Goal: Task Accomplishment & Management: Use online tool/utility

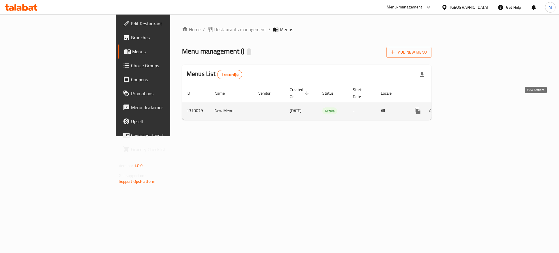
click at [467, 104] on link "enhanced table" at bounding box center [460, 111] width 14 height 14
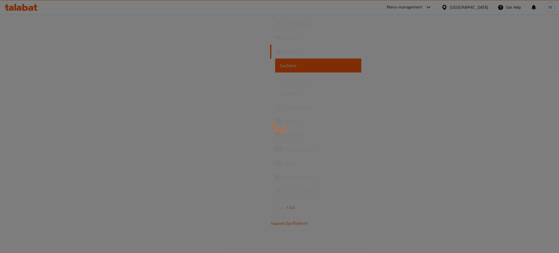
click at [386, 251] on div at bounding box center [279, 126] width 559 height 253
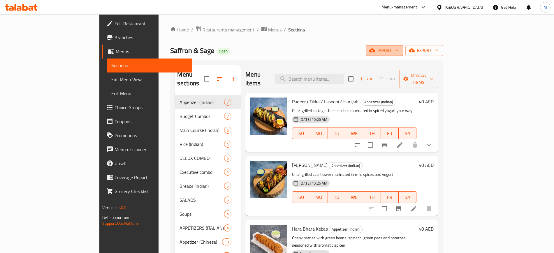
click at [398, 52] on span "import" at bounding box center [384, 50] width 28 height 7
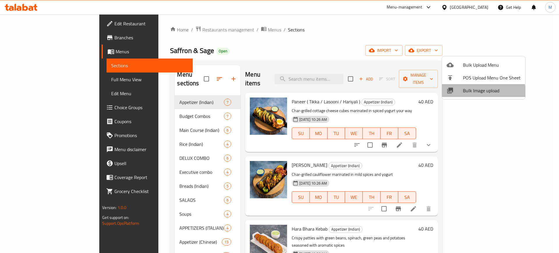
click at [469, 94] on span "Bulk Image upload" at bounding box center [492, 90] width 58 height 7
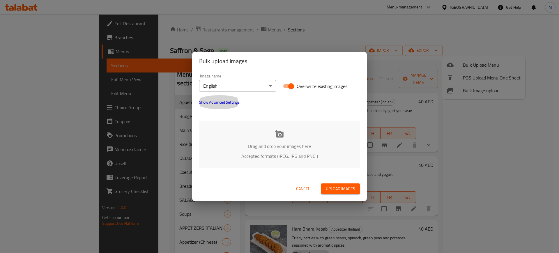
click at [215, 106] on button "Show Advanced Settings" at bounding box center [219, 102] width 47 height 14
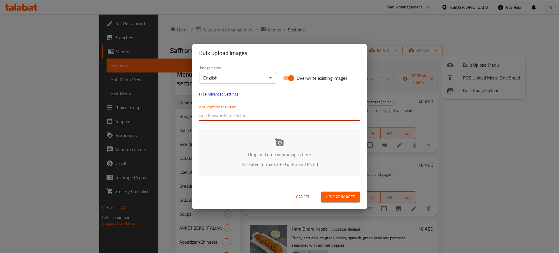
click at [217, 112] on input "text" at bounding box center [279, 115] width 161 height 9
paste input "Prvn_Saffron & Sage_"
type input "Prvn_Saffron & Sage_"
click at [223, 158] on div "Drag and drop your images here Accepted formats (JPEG, JPG and PNG )" at bounding box center [279, 152] width 161 height 47
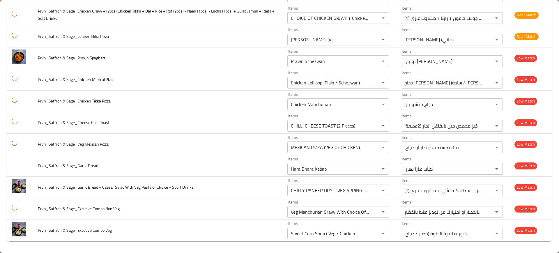
scroll to position [473, 0]
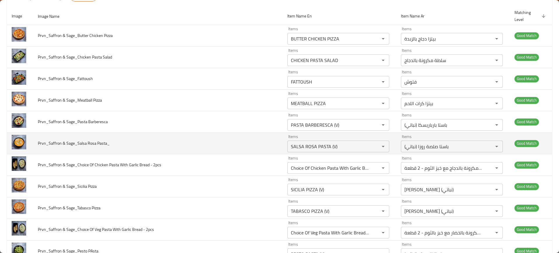
scroll to position [70, 0]
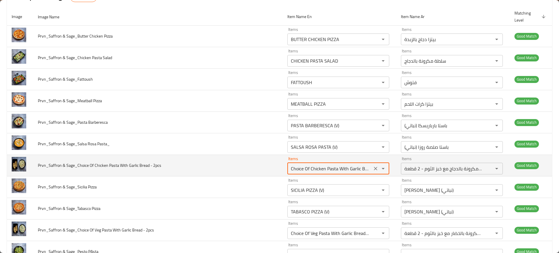
click at [327, 167] on 2pcs "Choice Of Chicken Pasta With Garlic Bread - 2 Pieces" at bounding box center [329, 169] width 81 height 8
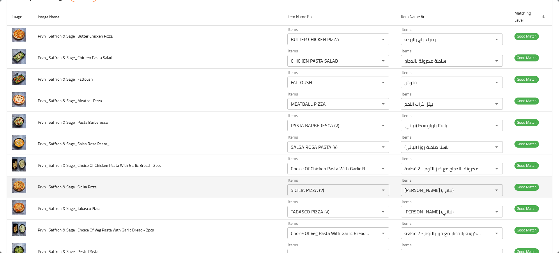
click at [270, 192] on td "Prvn_Saffron & Sage_Sicilia Pizza" at bounding box center [158, 187] width 250 height 22
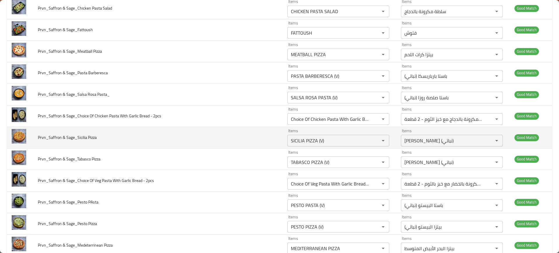
scroll to position [119, 0]
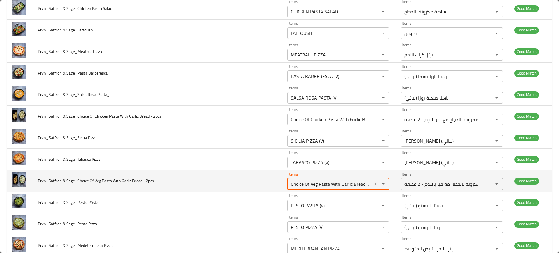
click at [335, 182] on 2pcs "Choice Of Veg Pasta With Garlic Bread - 2 Pieces" at bounding box center [329, 184] width 81 height 8
click at [338, 182] on 2pcs "Choice Of Veg Pasta With Garlic Bread - 2 Pieces" at bounding box center [329, 184] width 81 height 8
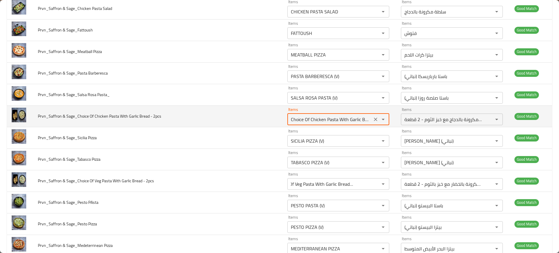
scroll to position [0, 0]
click at [344, 122] on 2pcs "Choice Of Chicken Pasta With Garlic Bread - 2 Pieces" at bounding box center [329, 119] width 81 height 8
click at [347, 121] on 2pcs "Choice Of Chicken Pasta With Garlic Bread - 2 Pieces" at bounding box center [329, 119] width 81 height 8
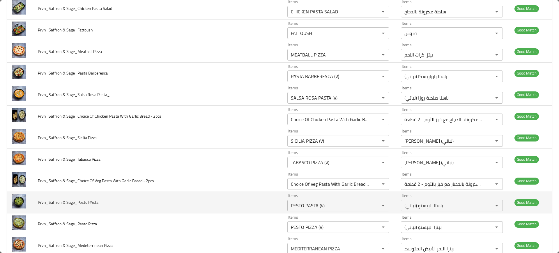
click at [232, 196] on td "Prvn_Saffron & Sage_Pesto PAsta" at bounding box center [158, 203] width 250 height 22
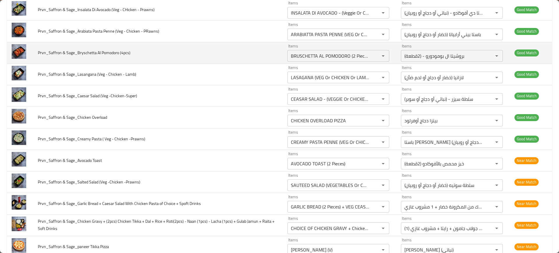
scroll to position [399, 0]
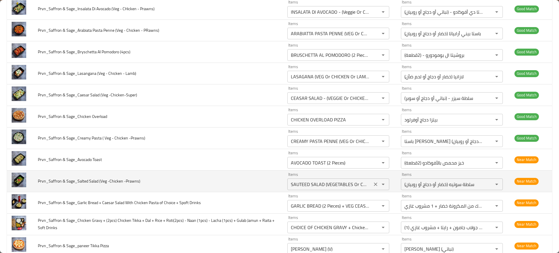
click at [312, 186] on -Prawns\) "SAUTEED SALAD (VEGETABLES Or CHICKEN Or PRAWN)" at bounding box center [329, 184] width 81 height 8
type -Prawns\) "s"
click at [237, 186] on td "Prvn_Saffron & Sage_Salted Salad (Veg -Chicken -Prawns)" at bounding box center [158, 181] width 250 height 22
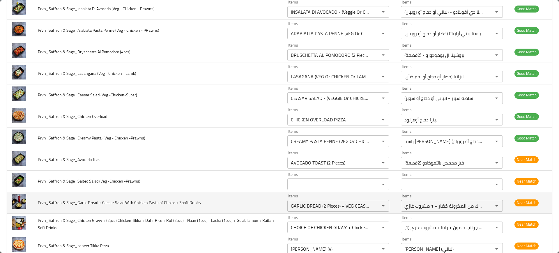
click at [233, 208] on td "Prvn_Saffron & Sage_Garlic Bread + Caesar Salad With Chicken Pasta of Choice + …" at bounding box center [158, 203] width 250 height 22
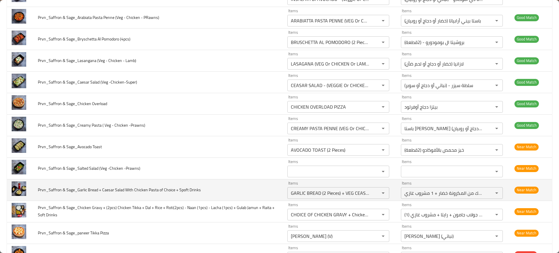
scroll to position [412, 0]
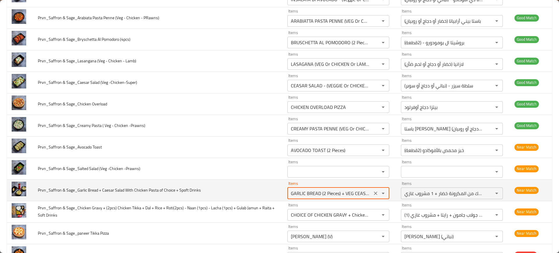
click at [337, 193] on Drinks "GARLIC BREAD (2 Pieces) + VEG CEASER SALAD WITH Choice of VEG PASTA + 1 X Soft …" at bounding box center [329, 193] width 81 height 8
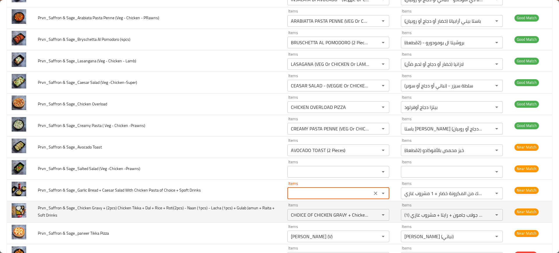
scroll to position [0, 0]
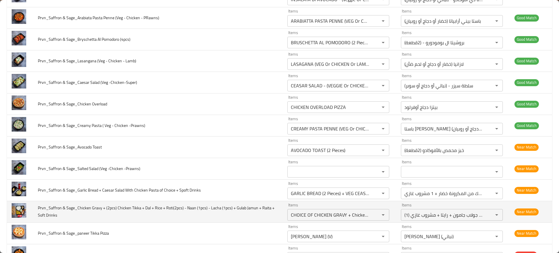
click at [275, 220] on td "Prvn_Saffron & Sage_Chicken Gravy + (2pcs) Chicken Tikka + Dal + Rice + Roti(2p…" at bounding box center [158, 212] width 250 height 22
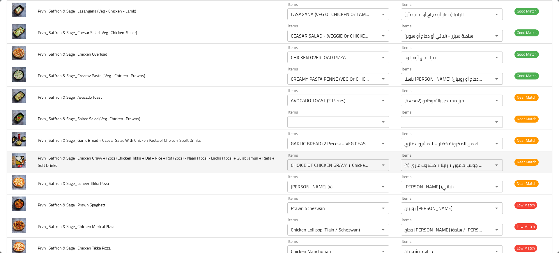
scroll to position [461, 0]
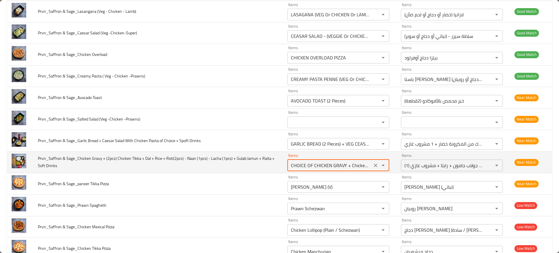
click at [306, 168] on Drinks "CHOICE OF CHICKEN GRAVY + Chicken Tikka (2 Pieces) + CHOICE OF DAL + Steam RICE…" at bounding box center [329, 165] width 81 height 8
click at [314, 166] on Drinks "CHOICE OF CHICKEN GRAVY + Chicken Tikka (2 Pieces) + CHOICE OF DAL + Steam RICE…" at bounding box center [329, 165] width 81 height 8
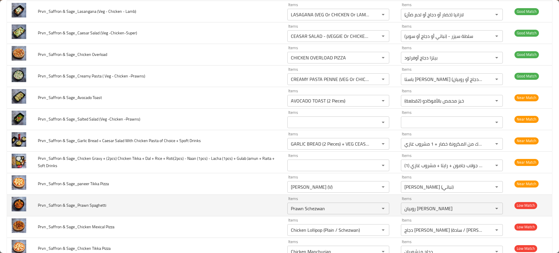
scroll to position [0, 0]
click at [265, 197] on td "Prvn_Saffron & Sage_Prawn Spaghetti" at bounding box center [158, 206] width 250 height 22
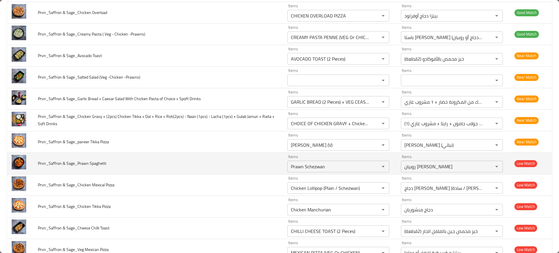
scroll to position [503, 0]
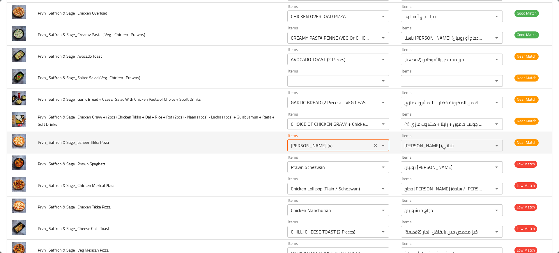
click at [306, 148] on Pizza "MARGHERITA PIZZA (V)" at bounding box center [329, 146] width 81 height 8
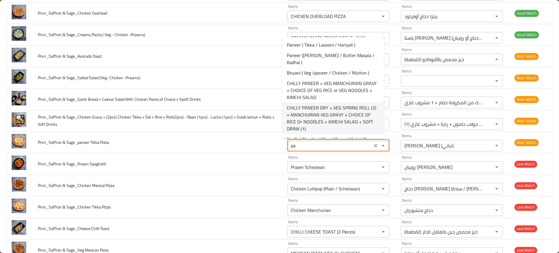
type Pizza "p"
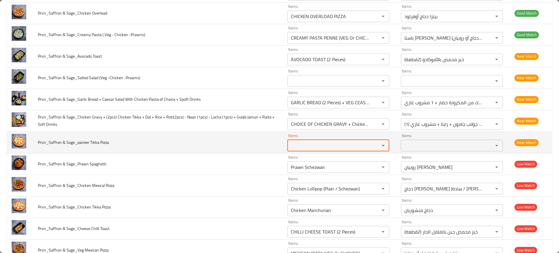
click at [307, 146] on Pizza "Items" at bounding box center [329, 146] width 81 height 8
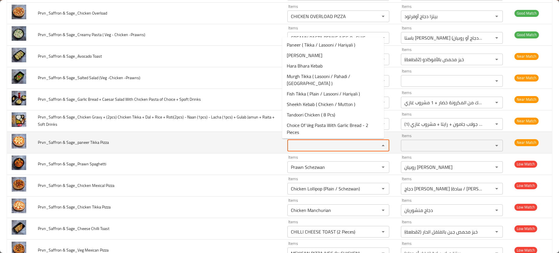
paste Pizza "TIKKA PIZZA (PANEER Or CHICKEN)"
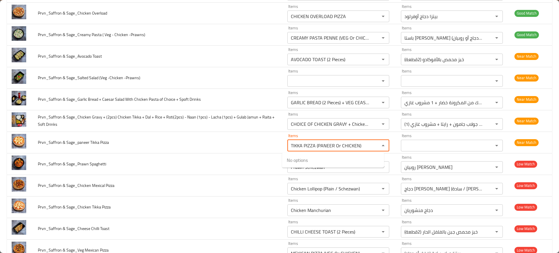
type Pizza "TIKKA PIZZA (PANEER Or CHICKEN)"
click at [310, 158] on span "TIKKA PIZZA (PANEER Or CHICKEN)" at bounding box center [322, 160] width 70 height 7
type Pizza-ar "بيتزا تكا (بانير أو دجاج)"
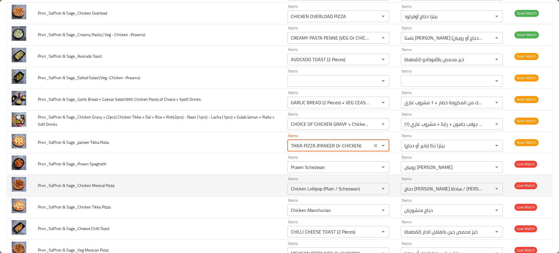
type Pizza "TIKKA PIZZA (PANEER Or CHICKEN)"
click at [222, 184] on td "Prvn_Saffron & Sage_Chicken Mexical Pizza" at bounding box center [158, 186] width 250 height 22
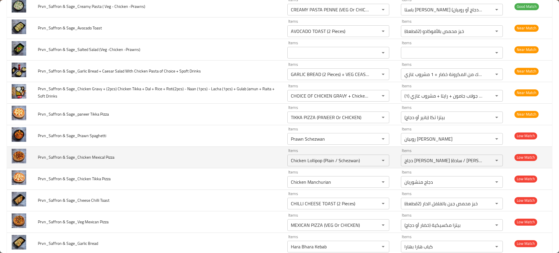
scroll to position [530, 0]
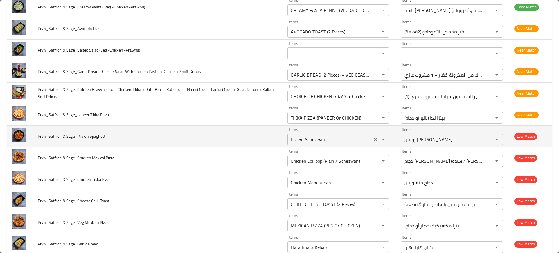
click at [314, 139] on Spaghetti "Prawn Schezwan" at bounding box center [329, 139] width 81 height 8
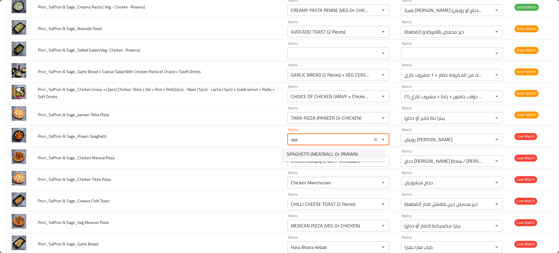
click at [300, 152] on span "SPAGHETTI (MEATBALL Or PRAWN)" at bounding box center [322, 154] width 71 height 7
type Spaghetti "SPAGHETTI (MEATBALL Or PRAWN)"
type Spaghetti-ar "سباجيتي (كرات اللحم أو الروبيان)"
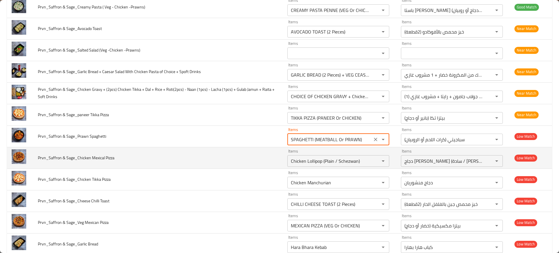
type Spaghetti "SPAGHETTI (MEATBALL Or PRAWN)"
click at [271, 157] on td "Prvn_Saffron & Sage_Chicken Mexical Pizza" at bounding box center [158, 158] width 250 height 22
click at [335, 155] on div "Chicken Lollipop (Plain / Schezwan) Items" at bounding box center [338, 161] width 102 height 12
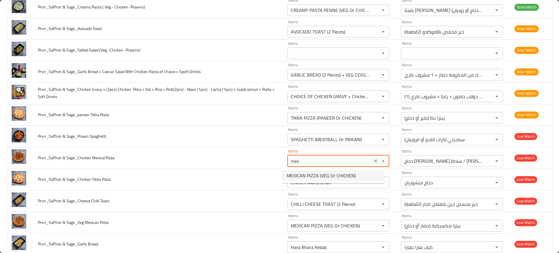
click at [304, 173] on span "MEXICAN PIZZA (VEG Or CHICKEN)" at bounding box center [321, 175] width 69 height 7
type Pizza "MEXICAN PIZZA (VEG Or CHICKEN)"
type Pizza-ar "بيتزا مكسيكية (خضار أو دجاج)"
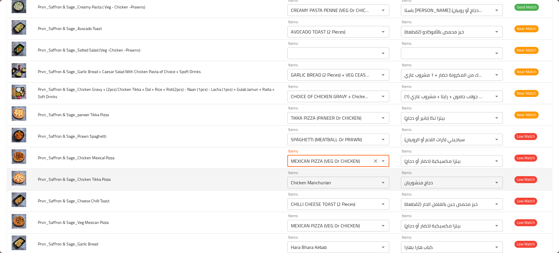
type Pizza "MEXICAN PIZZA (VEG Or CHICKEN)"
click at [266, 181] on td "Prvn_Saffron & Sage_Chicken Tikka Pizza" at bounding box center [158, 180] width 250 height 22
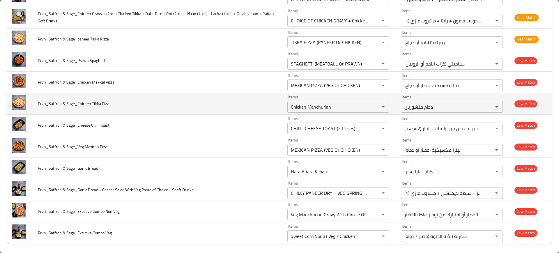
scroll to position [607, 0]
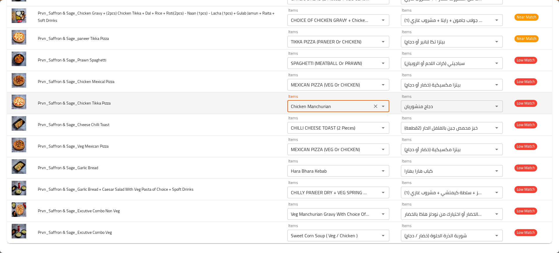
click at [309, 109] on Pizza "Chicken Manchurian" at bounding box center [329, 106] width 81 height 8
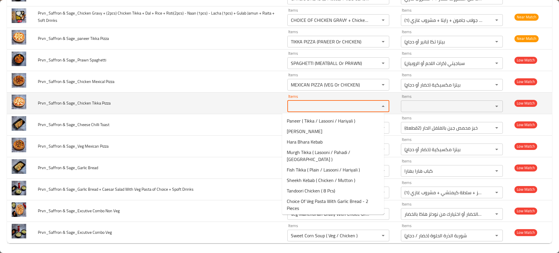
click at [312, 107] on Pizza "Items" at bounding box center [329, 106] width 81 height 8
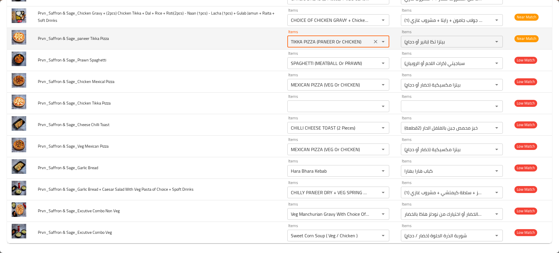
click at [319, 42] on Pizza "TIKKA PIZZA (PANEER Or CHICKEN)" at bounding box center [329, 42] width 81 height 8
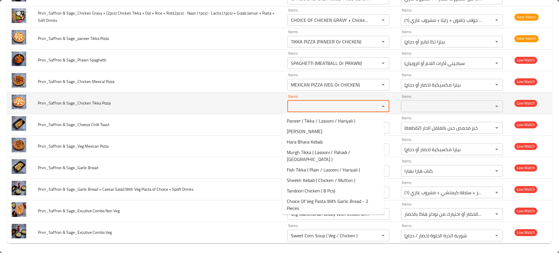
click at [306, 107] on Pizza "Items" at bounding box center [329, 106] width 81 height 8
paste Pizza "TIKKA PIZZA (PANEER Or CHICKEN)"
type Pizza "TIKKA PIZZA (PANEER Or CHICKEN)"
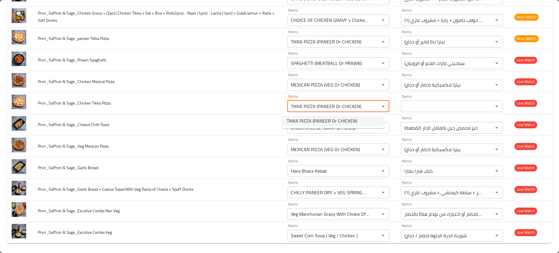
click at [312, 117] on span "TIKKA PIZZA (PANEER Or CHICKEN)" at bounding box center [322, 120] width 70 height 7
type Pizza-ar "بيتزا تكا (بانير أو دجاج)"
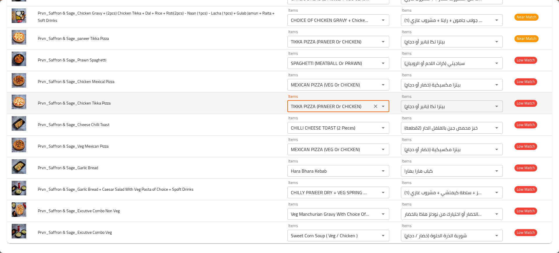
type Pizza "TIKKA PIZZA (PANEER Or CHICKEN)"
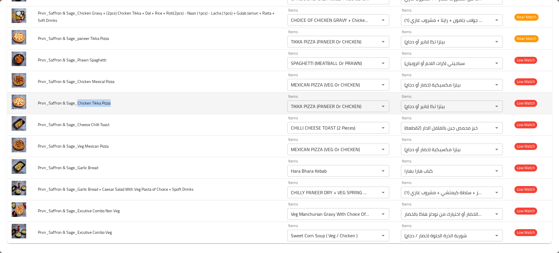
drag, startPoint x: 77, startPoint y: 103, endPoint x: 120, endPoint y: 102, distance: 42.8
click at [120, 102] on td "Prvn_Saffron & Sage_Chicken Tikka Pizza" at bounding box center [158, 103] width 250 height 22
copy span "Chicken Tikka Pizza"
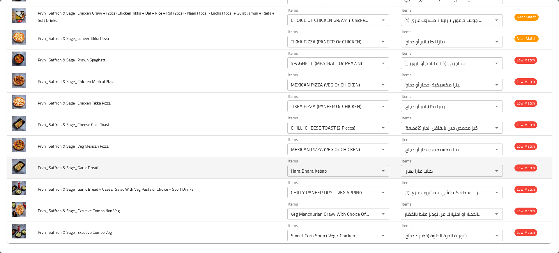
click at [198, 166] on td "Prvn_Saffron & Sage_Garlic Bread" at bounding box center [158, 168] width 250 height 22
drag, startPoint x: 268, startPoint y: 157, endPoint x: 215, endPoint y: 157, distance: 53.9
click at [215, 157] on td "Prvn_Saffron & Sage_Garlic Bread" at bounding box center [158, 168] width 250 height 22
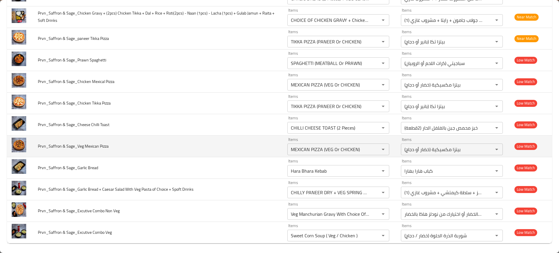
click at [238, 154] on td "Prvn_Saffron & Sage_Veg Mexican Pizza" at bounding box center [158, 146] width 250 height 22
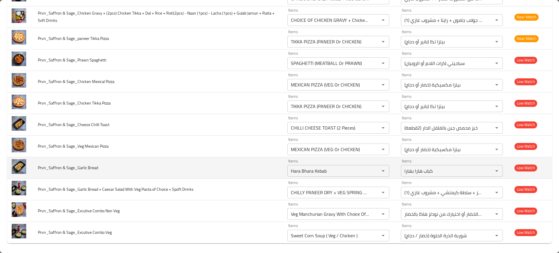
click at [268, 161] on td "Prvn_Saffron & Sage_Garlic Bread" at bounding box center [158, 168] width 250 height 22
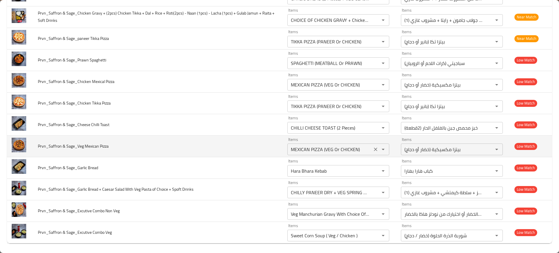
click at [329, 144] on div "MEXICAN PIZZA (VEG Or CHICKEN) Items" at bounding box center [338, 150] width 102 height 12
drag, startPoint x: 77, startPoint y: 146, endPoint x: 134, endPoint y: 144, distance: 57.1
click at [134, 144] on td "Prvn_Saffron & Sage_Veg Mexican Pizza" at bounding box center [158, 146] width 250 height 22
copy span "Veg Mexican Pizza"
click at [253, 148] on td "Prvn_Saffron & Sage_Veg Mexican Pizza" at bounding box center [158, 146] width 250 height 22
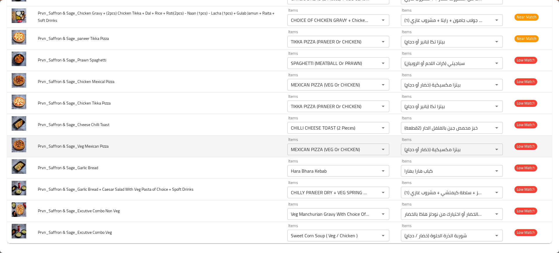
scroll to position [609, 0]
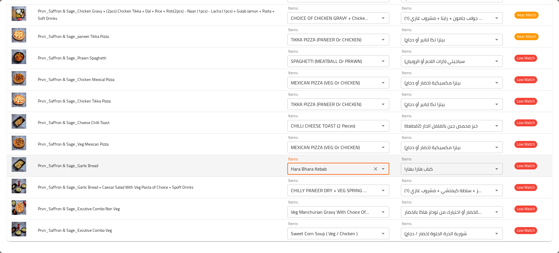
click at [297, 171] on Bread "Hara Bhara Kebab" at bounding box center [329, 169] width 81 height 8
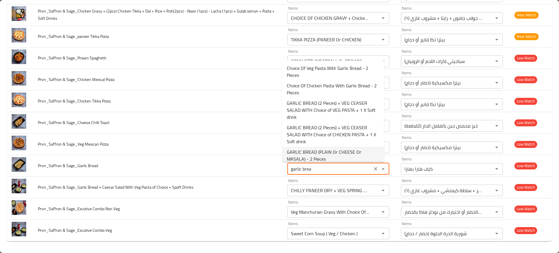
scroll to position [5, 0]
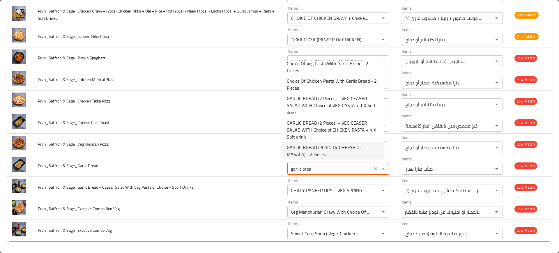
click at [328, 153] on span "GARLIC BREAD (PLAIN Or CHEESE Or MASALA) - 2 Pieces" at bounding box center [333, 151] width 93 height 14
type Bread "GARLIC BREAD (PLAIN Or CHEESE Or MASALA) - 2 Pieces"
type Bread-ar "خبز بالثوم (سادة أو بالجبن أو ماسالا) - 2 قطعة"
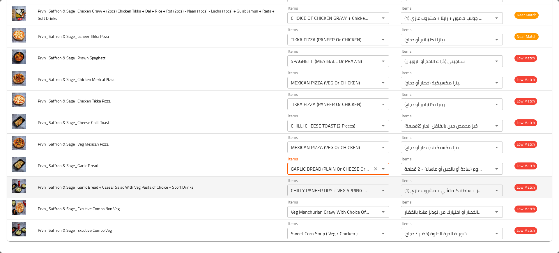
type Bread "GARLIC BREAD (PLAIN Or CHEESE Or MASALA) - 2 Pieces"
click at [243, 197] on td "Prvn_Saffron & Sage_Garlic Bread + Caesar Salad With Veg Pasta of Choice + Spof…" at bounding box center [158, 187] width 250 height 22
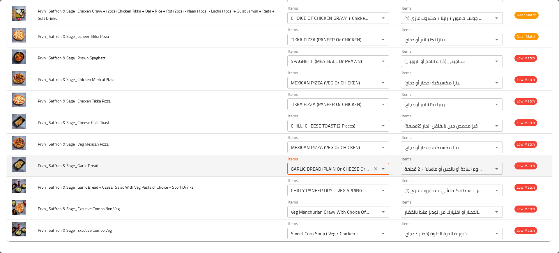
click at [321, 170] on Bread "GARLIC BREAD (PLAIN Or CHEESE Or MASALA) - 2 Pieces" at bounding box center [329, 169] width 81 height 8
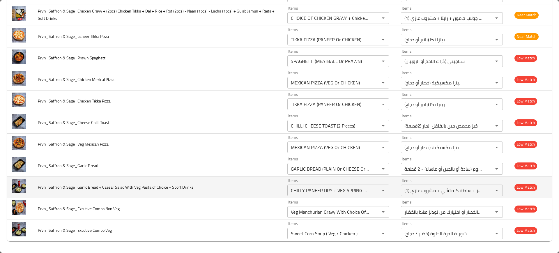
click at [247, 182] on td "Prvn_Saffron & Sage_Garlic Bread + Caesar Salad With Veg Pasta of Choice + Spof…" at bounding box center [158, 187] width 250 height 22
click at [294, 189] on Drinks "CHILLY PANEER DRY + VEG SPRING ROLL (2) + MANCHURIAN VEG GRAVY + CHOICE OF RICE…" at bounding box center [329, 190] width 81 height 8
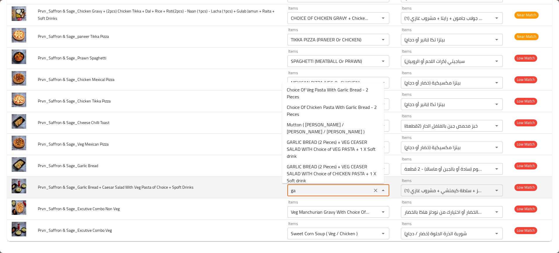
type Drinks "g"
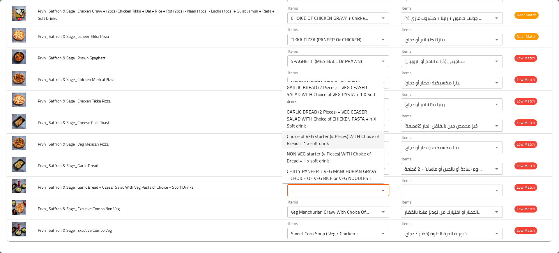
scroll to position [0, 0]
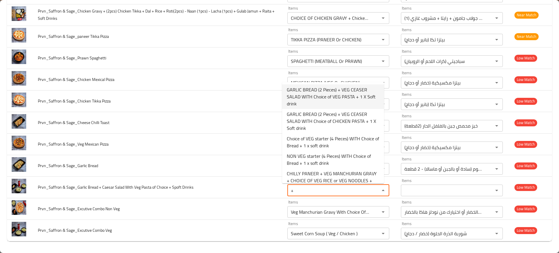
click at [299, 96] on span "GARLIC BREAD (2 Pieces) + VEG CEASER SALAD WITH Choice of VEG PASTA + 1 X Soft …" at bounding box center [333, 96] width 93 height 21
type Drinks "GARLIC BREAD (2 Pieces) + VEG CEASER SALAD WITH Choice of VEG PASTA + 1 X Soft …"
type Drinks-ar "خبز بالثوم (2 قطعة) + سلطة سيزر خضروات مع اختيارك من المكرونة خضار + 1 مشروب غا…"
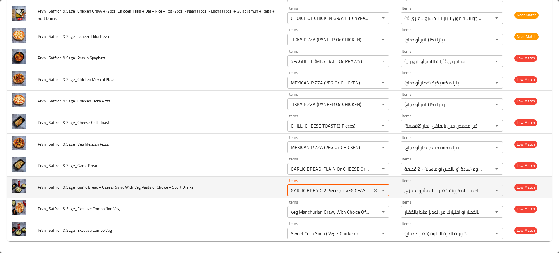
click at [292, 190] on Drinks "GARLIC BREAD (2 Pieces) + VEG CEASER SALAD WITH Choice of VEG PASTA + 1 X Soft …" at bounding box center [329, 190] width 81 height 8
type Drinks "GARLIC BREAD (2 Pieces) + VEG CEASER SALAD WITH Choice of VEG PASTA + 1 X Soft …"
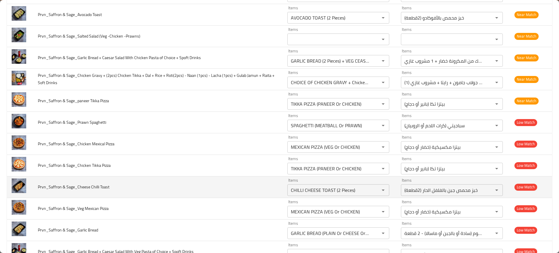
scroll to position [545, 0]
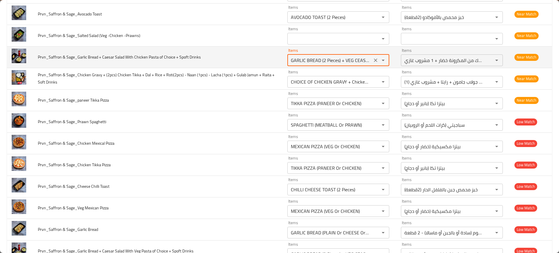
click at [301, 63] on Drinks "GARLIC BREAD (2 Pieces) + VEG CEASER SALAD WITH Choice of VEG PASTA + 1 X Soft …" at bounding box center [329, 60] width 81 height 8
click at [320, 62] on Drinks "GARLIC BREAD (2 Pieces) + VEG CEASER SALAD WITH Choice of VEG PASTA + 1 X Soft …" at bounding box center [329, 60] width 81 height 8
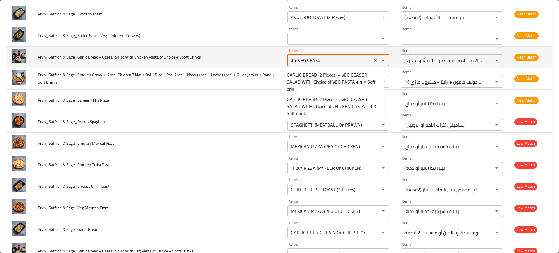
scroll to position [0, 47]
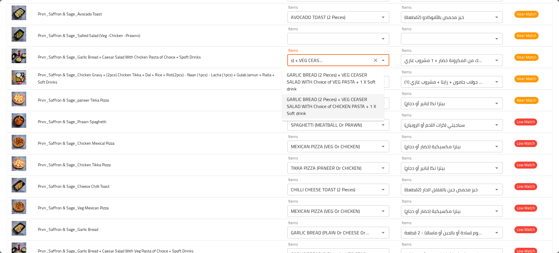
click at [320, 106] on span "GARLIC BREAD (2 Pieces) + VEG CEASER SALAD WITH Choice of CHICKEN PASTA + 1 X S…" at bounding box center [333, 106] width 93 height 21
type Drinks "GARLIC BREAD (2 Pieces) + VEG CEASER SALAD WITH Choice of CHICKEN PASTA + 1 X S…"
type Drinks-ar "خبز بالثوم (2قطعة) + سلطة سيزر بالخضار مع اختيارك من معكرونة الدجاج +1 مشروب غا…"
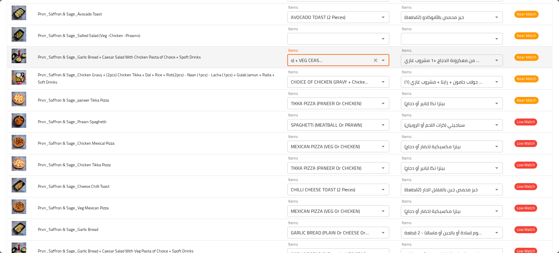
click at [303, 63] on Drinks "GARLIC BREAD (2 Pieces) + VEG CEASER SALAD WITH Choice of CHICKEN PASTA + 1 X S…" at bounding box center [329, 60] width 81 height 8
type Drinks "GARLIC BREAD (2 Pieces) + VEG CEASER SALAD WITH Choice of CHICKEN PASTA + 1 X S…"
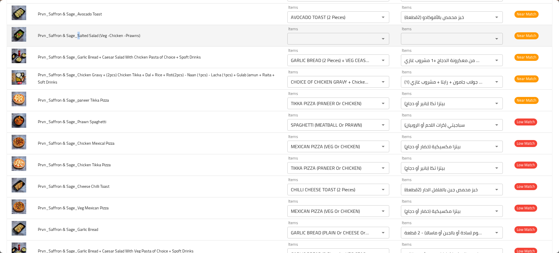
click at [77, 36] on span "Prvn_Saffron & Sage_Salted Salad (Veg -Chicken -Prawns)" at bounding box center [89, 36] width 102 height 8
drag, startPoint x: 76, startPoint y: 35, endPoint x: 145, endPoint y: 36, distance: 69.0
click at [145, 36] on td "Prvn_Saffron & Sage_Salted Salad (Veg -Chicken -Prawns)" at bounding box center [158, 36] width 250 height 22
copy span "Salted Salad (Veg -Chicken -Prawns)"
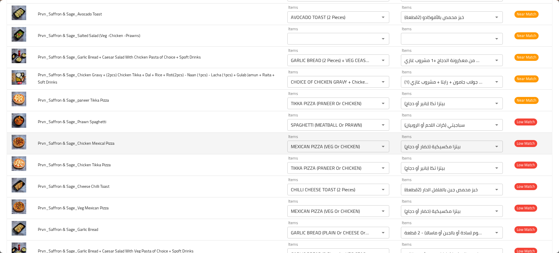
click at [233, 142] on td "Prvn_Saffron & Sage_Chicken Mexical Pizza" at bounding box center [158, 143] width 250 height 22
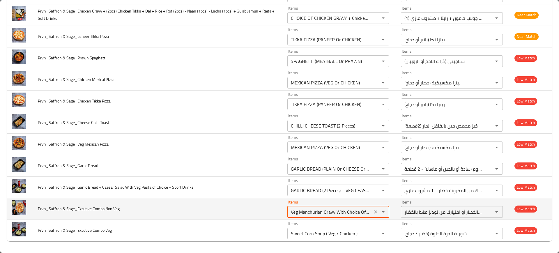
click at [308, 212] on Veg "Veg Manchurian Gravy With Choice Of Veg Fried Rice Or Choice Of Veg Hakka Noodl…" at bounding box center [329, 212] width 81 height 8
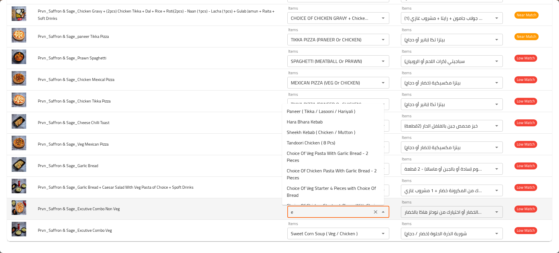
type Veg "ex"
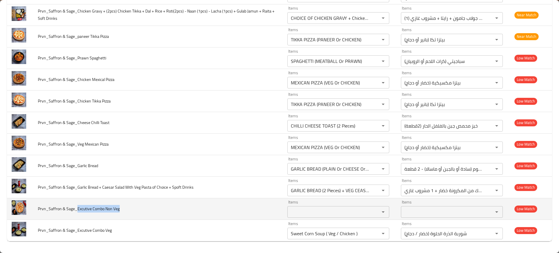
drag, startPoint x: 77, startPoint y: 209, endPoint x: 125, endPoint y: 207, distance: 48.1
click at [125, 207] on td "Prvn_Saffron & Sage_Excutive Combo Non Veg" at bounding box center [158, 209] width 250 height 22
copy span "Excutive Combo Non Veg"
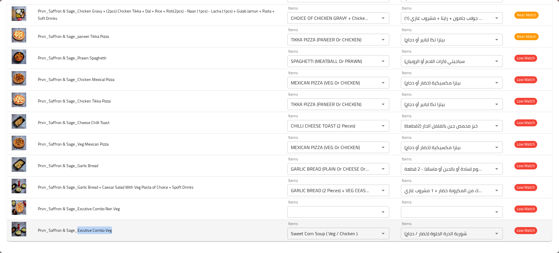
drag, startPoint x: 77, startPoint y: 231, endPoint x: 115, endPoint y: 228, distance: 38.3
click at [115, 228] on td "Prvn_Saffron & Sage_Excutive Combo Veg" at bounding box center [158, 231] width 250 height 22
copy span "Excutive Combo Veg"
click at [374, 232] on icon "Clear" at bounding box center [375, 233] width 3 height 3
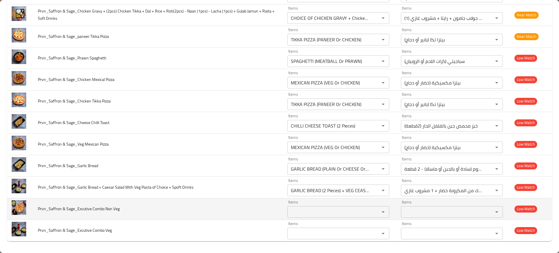
click at [195, 201] on td "Prvn_Saffron & Sage_Excutive Combo Non Veg" at bounding box center [158, 209] width 250 height 22
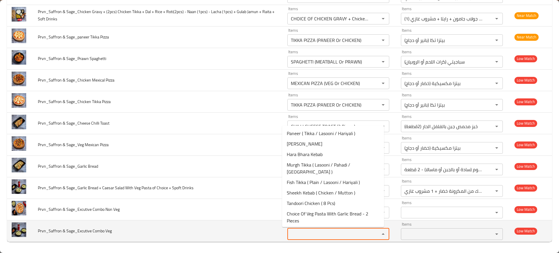
click at [312, 236] on Veg "Items" at bounding box center [329, 234] width 81 height 8
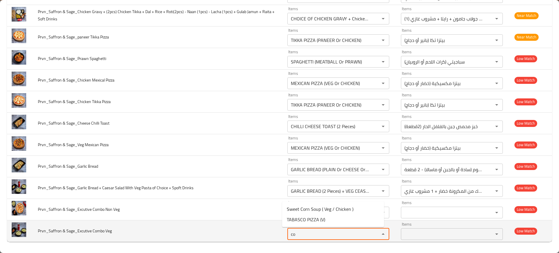
type Veg "com"
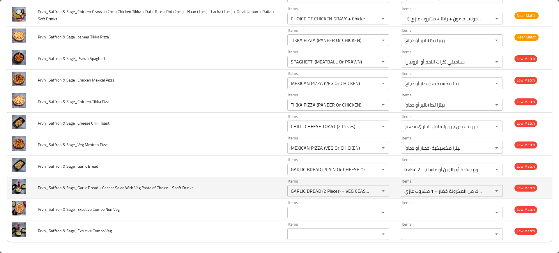
click at [222, 185] on td "Prvn_Saffron & Sage_Garlic Bread + Caesar Salad With Veg Pasta of Choice + Spof…" at bounding box center [158, 188] width 250 height 22
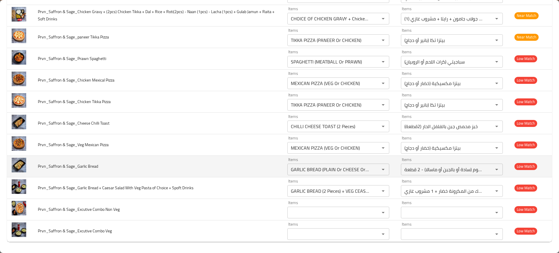
click at [266, 162] on td "Prvn_Saffron & Sage_Garlic Bread" at bounding box center [158, 166] width 250 height 22
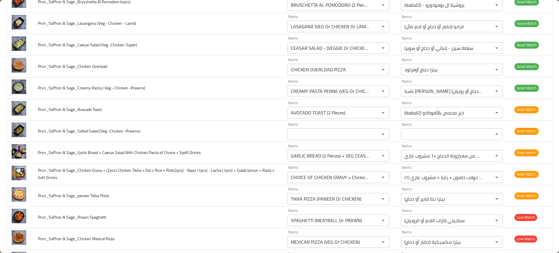
scroll to position [0, 0]
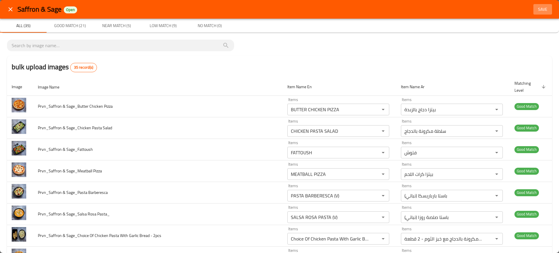
click at [536, 10] on span "Save" at bounding box center [543, 9] width 14 height 7
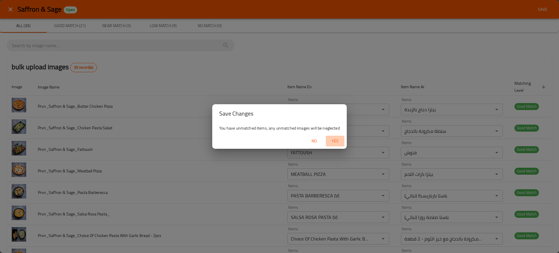
click at [329, 141] on span "Yes" at bounding box center [335, 140] width 14 height 7
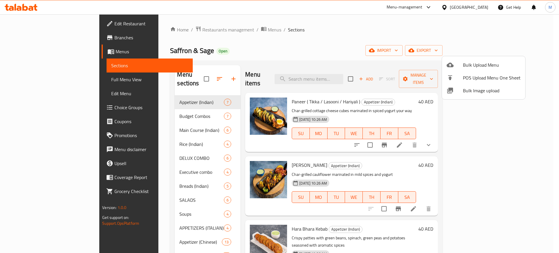
click at [253, 50] on div at bounding box center [279, 126] width 559 height 253
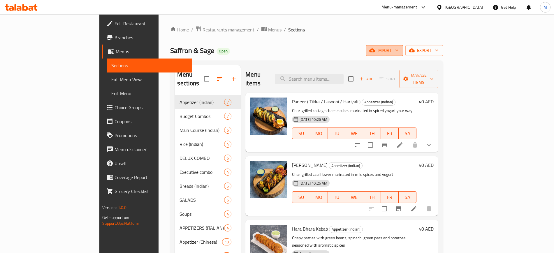
click at [375, 53] on icon "button" at bounding box center [372, 50] width 6 height 6
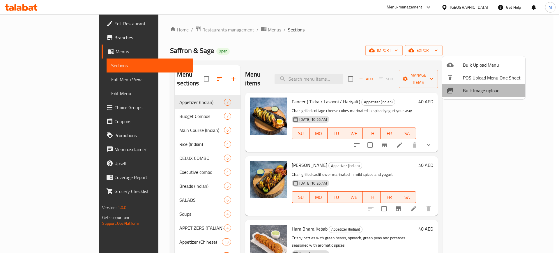
click at [462, 95] on li "Bulk Image upload" at bounding box center [483, 90] width 83 height 13
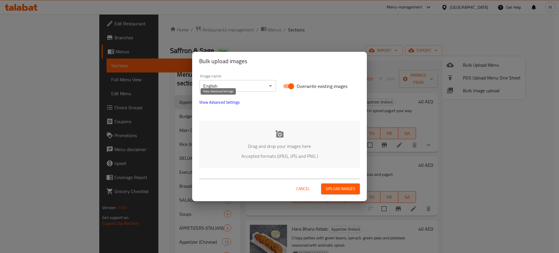
click at [227, 104] on span "Show Advanced Settings" at bounding box center [219, 102] width 40 height 7
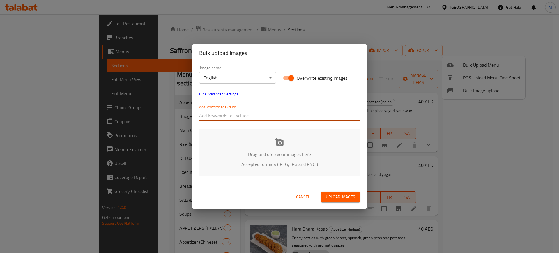
click at [223, 113] on input "text" at bounding box center [279, 115] width 161 height 9
paste input "Prvn_Saffron & Sage_"
type input "Prvn_Saffron & Sage_"
click at [337, 155] on p "Drag and drop your images here" at bounding box center [279, 154] width 143 height 7
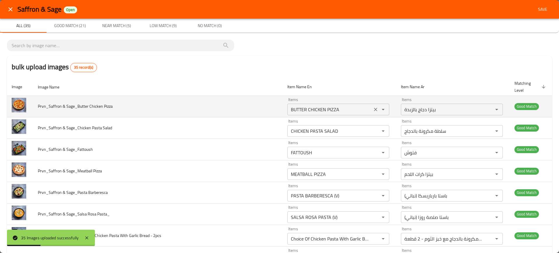
click at [308, 105] on div "BUTTER CHICKEN PIZZA Items" at bounding box center [338, 110] width 102 height 12
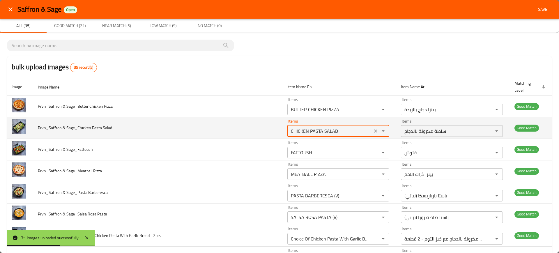
click at [314, 130] on Salad "CHICKEN PASTA SALAD" at bounding box center [329, 131] width 81 height 8
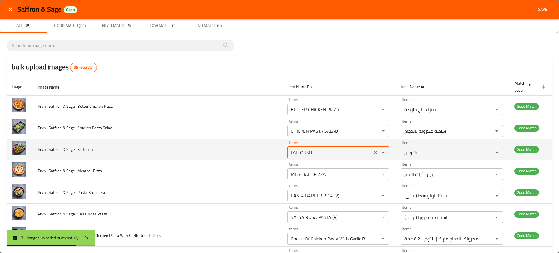
click at [320, 151] on Sage_Fattoush "FATTOUSH" at bounding box center [329, 153] width 81 height 8
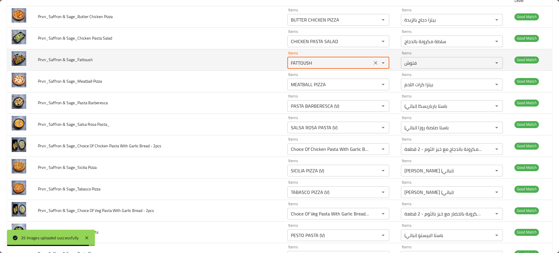
scroll to position [90, 0]
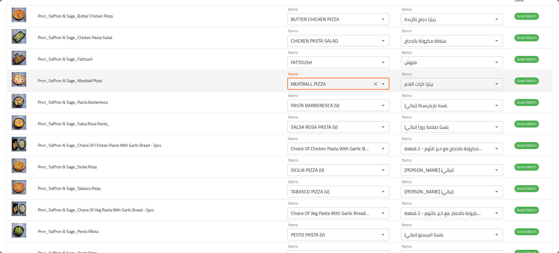
click at [312, 85] on Pizza "MEATBALL PIZZA" at bounding box center [329, 84] width 81 height 8
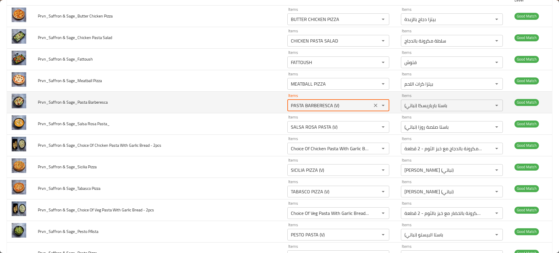
click at [304, 109] on Barberesca "PASTA BARBERESCA (V)" at bounding box center [329, 105] width 81 height 8
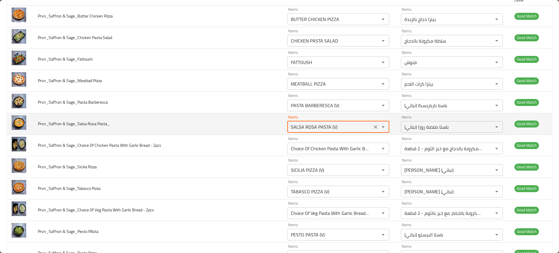
click at [303, 129] on Pasta_ "SALSA ROSA PASTA (V)" at bounding box center [329, 127] width 81 height 8
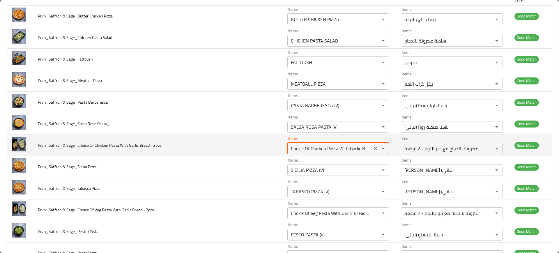
click at [311, 149] on 2pcs "Choice Of Chicken Pasta With Garlic Bread - 2 Pieces" at bounding box center [329, 148] width 81 height 8
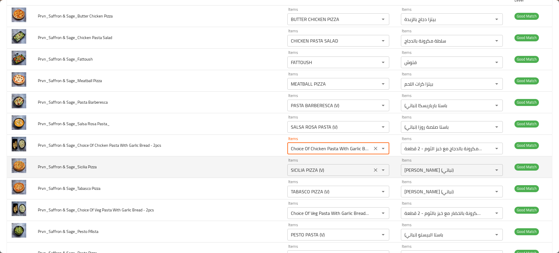
click at [325, 175] on div "SICILIA PIZZA (V) Items" at bounding box center [338, 170] width 102 height 12
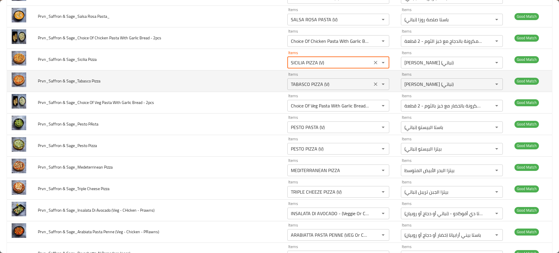
scroll to position [198, 0]
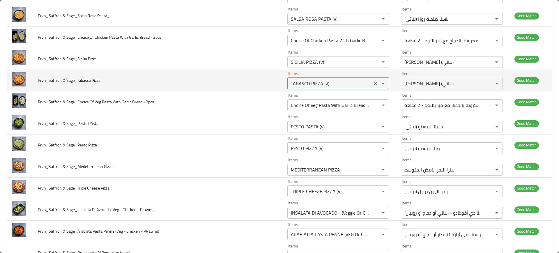
click at [326, 82] on Pizza "TABASCO PIZZA (V)" at bounding box center [329, 83] width 81 height 8
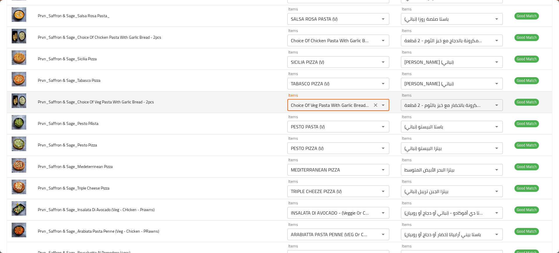
click at [330, 106] on 2pcs "Choice Of Veg Pasta With Garlic Bread - 2 Pieces" at bounding box center [329, 105] width 81 height 8
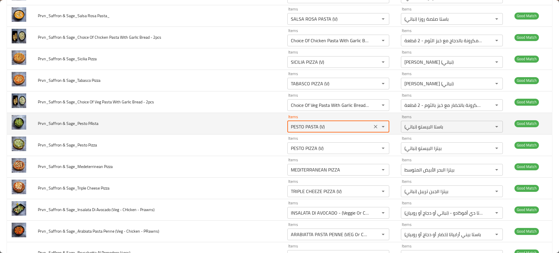
click at [315, 124] on PAsta "PESTO PASTA (V)" at bounding box center [329, 127] width 81 height 8
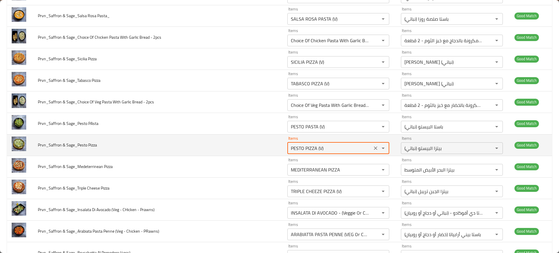
click at [315, 144] on Pizza "PESTO PIZZA (V)" at bounding box center [329, 148] width 81 height 8
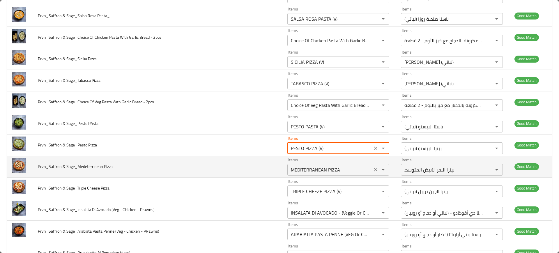
click at [315, 174] on div "MEDITERRANEAN PIZZA Items" at bounding box center [338, 170] width 102 height 12
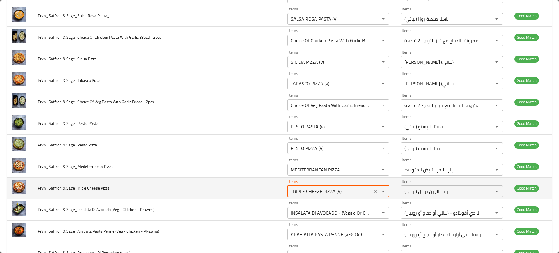
click at [317, 190] on Pizza "TRIPLE CHEEZE PIZZA (V)" at bounding box center [329, 191] width 81 height 8
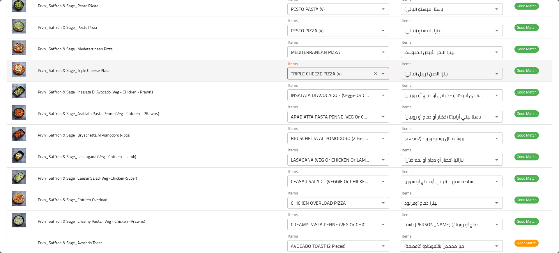
scroll to position [316, 0]
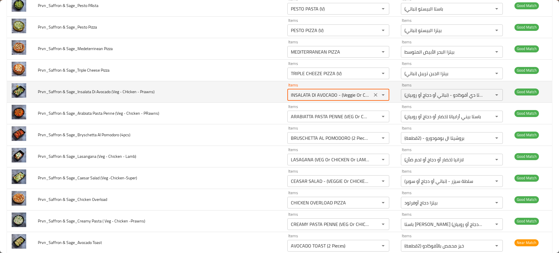
click at [312, 96] on Prawns\) "INSALATA DI AVOCADO - (Veggie Or Chicken Or Prawns)" at bounding box center [329, 95] width 81 height 8
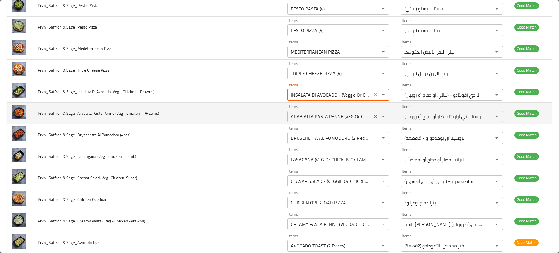
click at [314, 114] on PRawns\) "ARABIATTA PASTA PENNE (VEG Or CHIICKEN Or PRAWN)" at bounding box center [329, 116] width 81 height 8
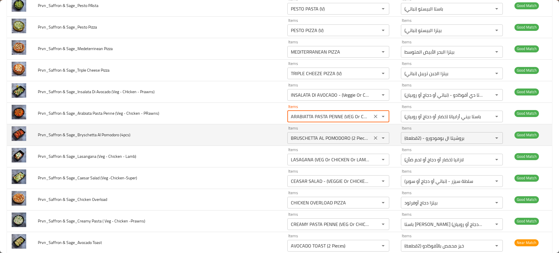
click at [316, 129] on div "Items BRUSCHETTA AL POMODORO (2 Pieces) Items" at bounding box center [338, 135] width 102 height 18
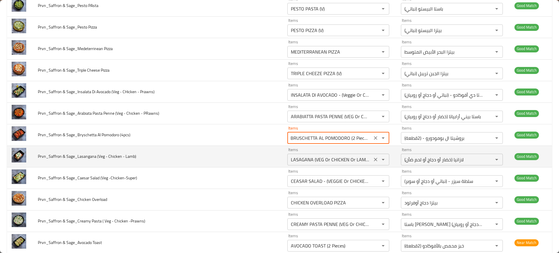
scroll to position [0, 0]
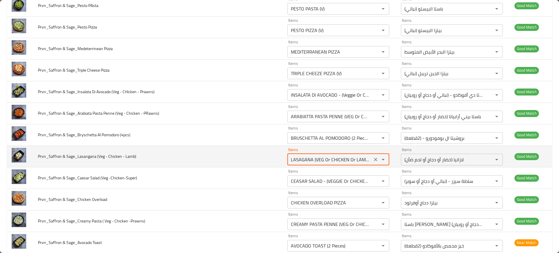
click at [313, 159] on Lamb\) "LASAGANA (VEG Or CHICKEN Or LAMB)" at bounding box center [329, 159] width 81 height 8
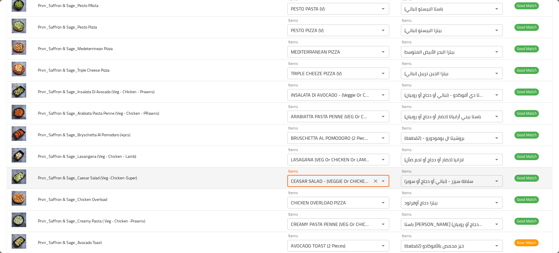
click at [317, 181] on -Chicken-Super\) "CEASAR SALAD - (VEGGIE Or CHICKEN Or SUPER)" at bounding box center [329, 181] width 81 height 8
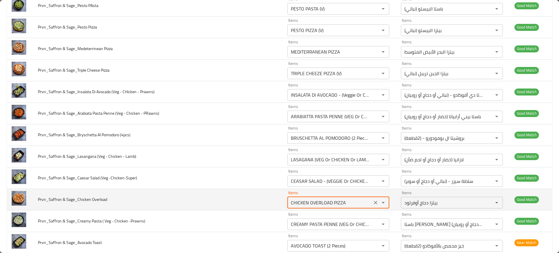
click at [321, 203] on Overload "CHICKEN OVERLOAD PIZZA" at bounding box center [329, 203] width 81 height 8
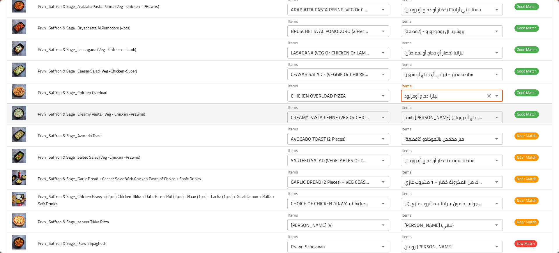
scroll to position [426, 0]
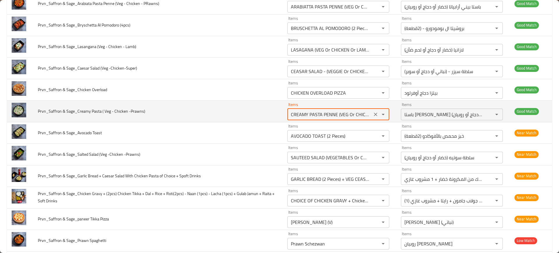
click at [311, 111] on -Prawns\) "CREAMY PASTA PENNE (VEG Or CHICKEN Or PRAWN)" at bounding box center [329, 114] width 81 height 8
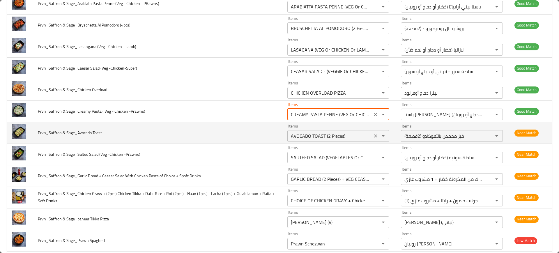
click at [324, 134] on Toast "AVOCADO TOAST (2 Pieces)" at bounding box center [329, 136] width 81 height 8
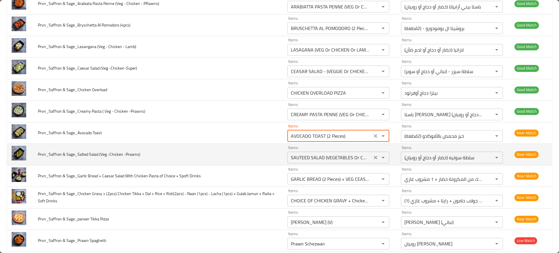
click at [303, 161] on -Prawns\) "SAUTEED SALAD (VEGETABLES Or CHICKEN Or PRAWN)" at bounding box center [329, 157] width 81 height 8
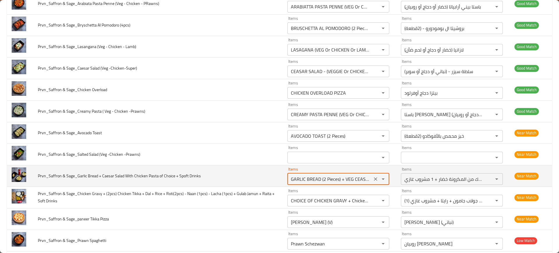
click at [291, 177] on Drinks "GARLIC BREAD (2 Pieces) + VEG CEASER SALAD WITH Choice of VEG PASTA + 1 X Soft …" at bounding box center [329, 179] width 81 height 8
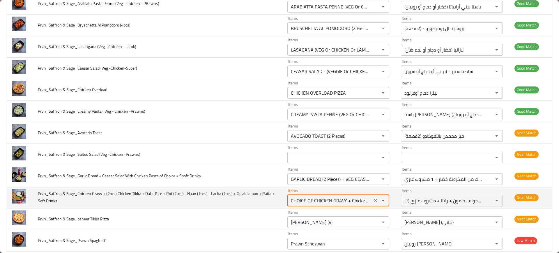
click at [295, 199] on Drinks "CHOICE OF CHICKEN GRAVY + Chicken Tikka (2 Pieces) + CHOICE OF DAL + Steam RICE…" at bounding box center [329, 201] width 81 height 8
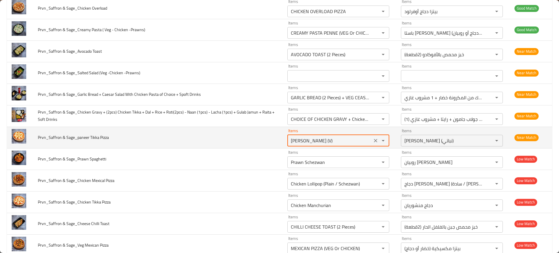
click at [308, 141] on Pizza "MARGHERITA PIZZA (V)" at bounding box center [329, 141] width 81 height 8
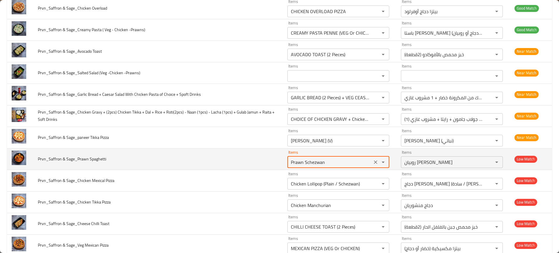
click at [330, 158] on Spaghetti "Prawn Schezwan" at bounding box center [329, 162] width 81 height 8
drag, startPoint x: 89, startPoint y: 159, endPoint x: 122, endPoint y: 158, distance: 32.9
click at [122, 158] on td "Prvn_Saffron & Sage_Prawn Spaghetti" at bounding box center [158, 159] width 250 height 22
copy span "Spaghetti"
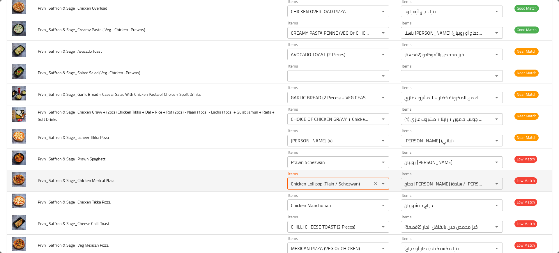
click at [313, 182] on Pizza "Chicken Lollipop (Plain / Schezwan)" at bounding box center [329, 184] width 81 height 8
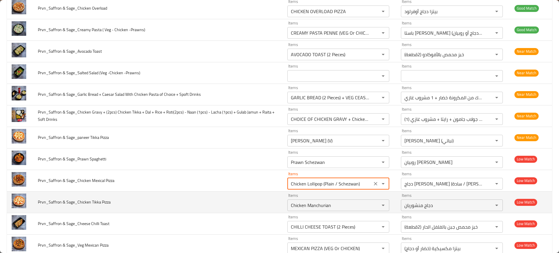
scroll to position [549, 0]
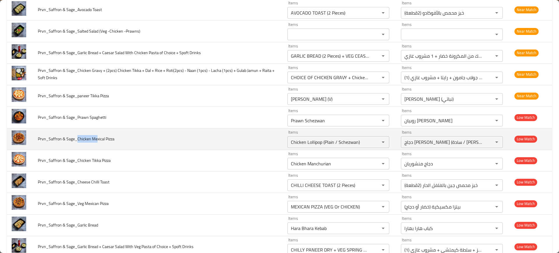
drag, startPoint x: 77, startPoint y: 138, endPoint x: 96, endPoint y: 138, distance: 18.9
click at [96, 138] on span "Prvn_Saffron & Sage_Chicken Mexical Pizza" at bounding box center [76, 139] width 77 height 8
drag, startPoint x: 91, startPoint y: 138, endPoint x: 101, endPoint y: 138, distance: 10.5
click at [101, 138] on span "Prvn_Saffron & Sage_Chicken Mexical Pizza" at bounding box center [76, 139] width 77 height 8
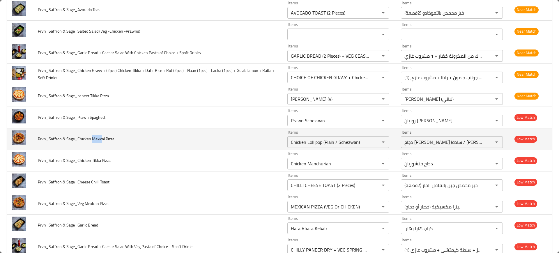
copy span "Mexic"
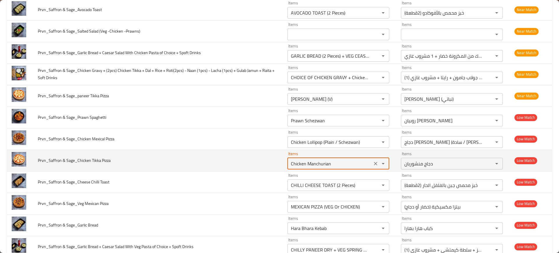
click at [320, 163] on Pizza "Chicken Manchurian" at bounding box center [329, 164] width 81 height 8
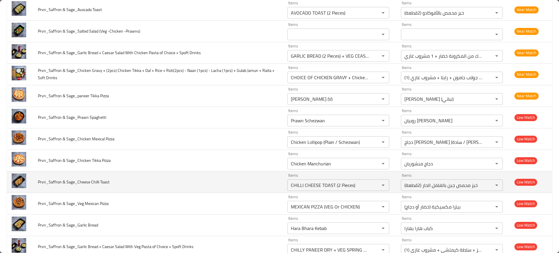
click at [271, 177] on td "Prvn_Saffron & Sage_Cheese Chilli Toast" at bounding box center [158, 182] width 250 height 22
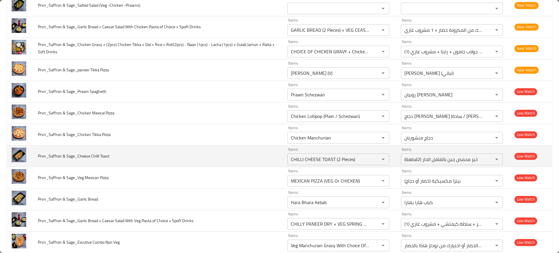
scroll to position [575, 0]
click at [313, 155] on Toast "CHILLI CHEESE TOAST (2 Pieces)" at bounding box center [329, 159] width 81 height 8
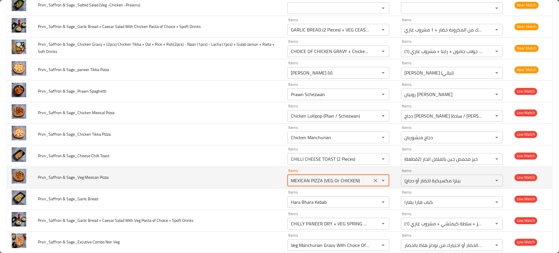
click at [323, 177] on Pizza "MEXICAN PIZZA (VEG Or CHICKEN)" at bounding box center [329, 180] width 81 height 8
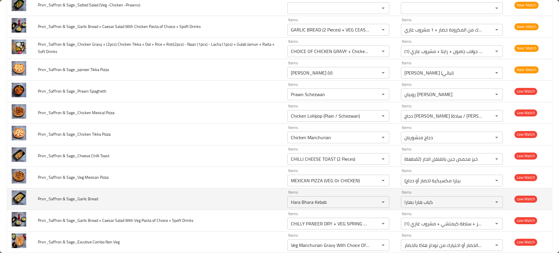
click at [264, 209] on td "Prvn_Saffron & Sage_Garlic Bread" at bounding box center [158, 199] width 250 height 22
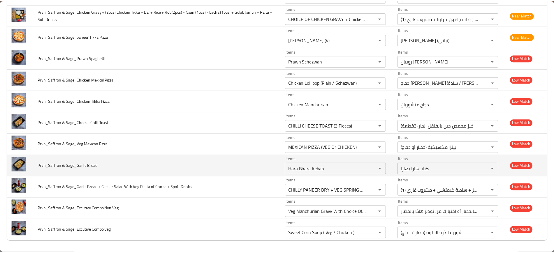
scroll to position [608, 0]
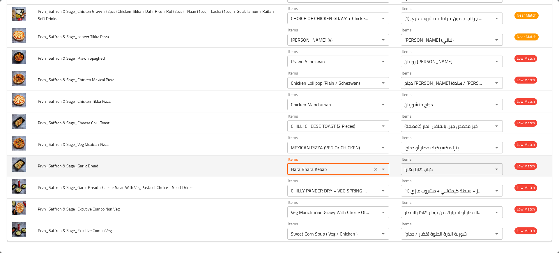
click at [312, 168] on Bread "Hara Bhara Kebab" at bounding box center [329, 169] width 81 height 8
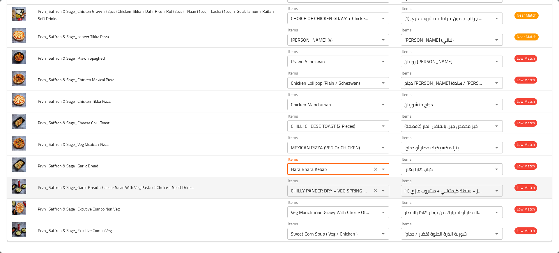
click at [289, 190] on Drinks "CHILLY PANEER DRY + VEG SPRING ROLL (2) + MANCHURIAN VEG GRAVY + CHOICE OF RICE…" at bounding box center [329, 191] width 81 height 8
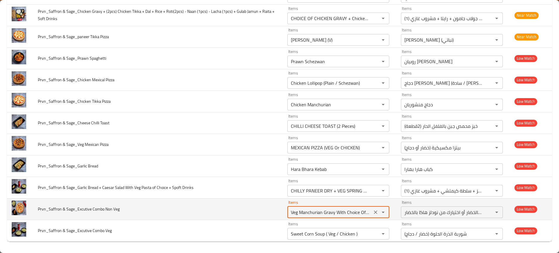
click at [301, 208] on Veg "Veg Manchurian Gravy With Choice Of Veg Fried Rice Or Choice Of Veg Hakka Noodl…" at bounding box center [329, 212] width 81 height 8
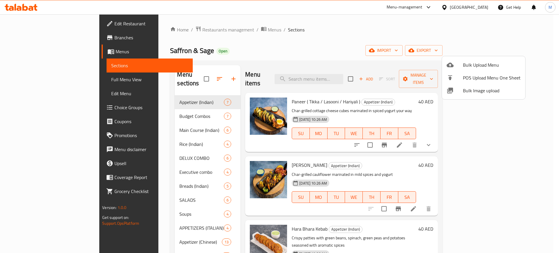
click at [47, 82] on div at bounding box center [279, 126] width 559 height 253
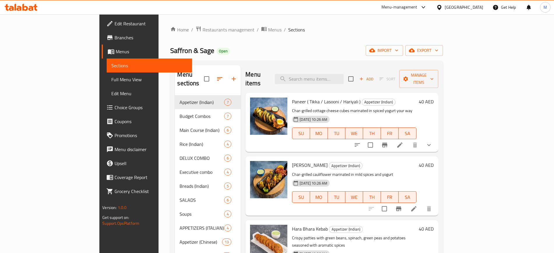
click at [111, 82] on span "Full Menu View" at bounding box center [149, 79] width 76 height 7
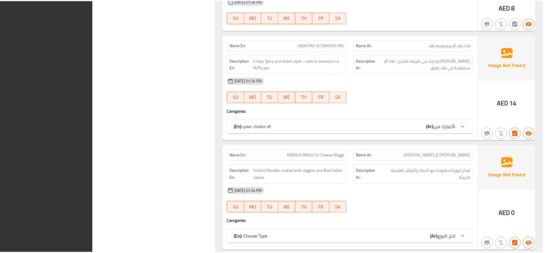
scroll to position [10413, 0]
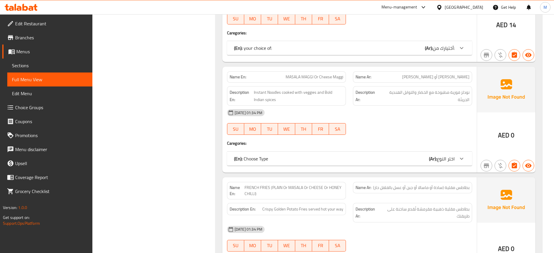
click at [219, 153] on div "Name En: SAMOSA Name Ar: سمبوسة Description En: Handfolded Pastry filled with s…" at bounding box center [378, 87] width 327 height 427
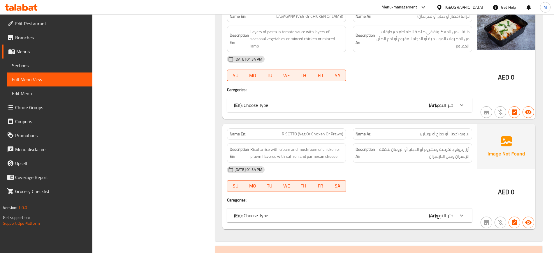
scroll to position [9073, 0]
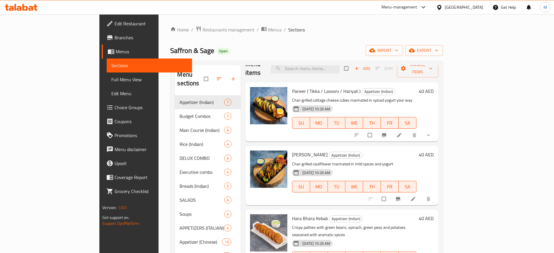
scroll to position [12, 0]
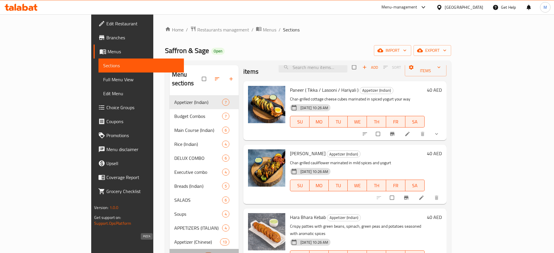
click at [174, 252] on span "PIZZA" at bounding box center [188, 255] width 29 height 7
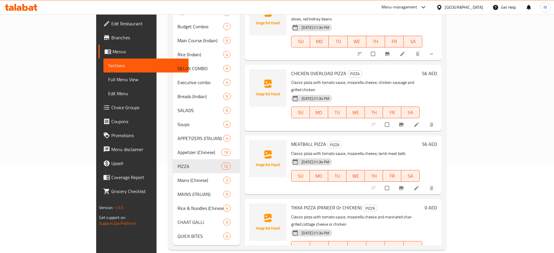
scroll to position [491, 0]
click at [291, 204] on span "TIKKA PIZZA (PANEER Or CHICKEN)" at bounding box center [326, 208] width 70 height 9
copy h6 "TIKKA PIZZA (PANEER Or CHICKEN)"
click at [291, 204] on span "TIKKA PIZZA (PANEER Or CHICKEN)" at bounding box center [326, 208] width 70 height 9
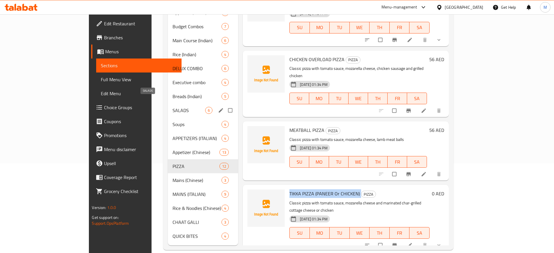
click at [172, 107] on span "SALADS" at bounding box center [188, 110] width 33 height 7
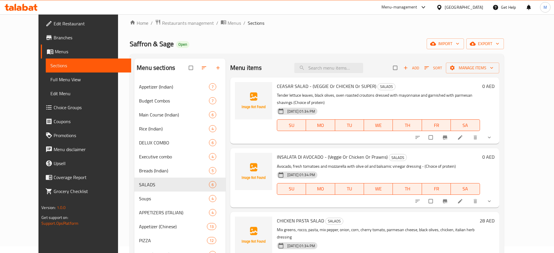
scroll to position [5, 0]
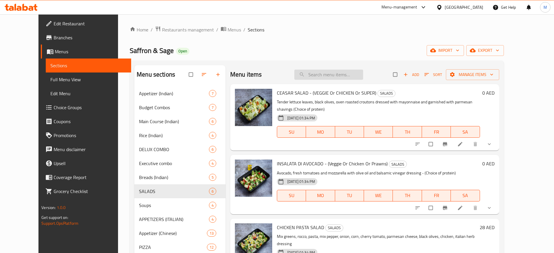
click at [320, 73] on input "search" at bounding box center [328, 75] width 69 height 10
paste input "BUTTER CHICKEN PIZZA"
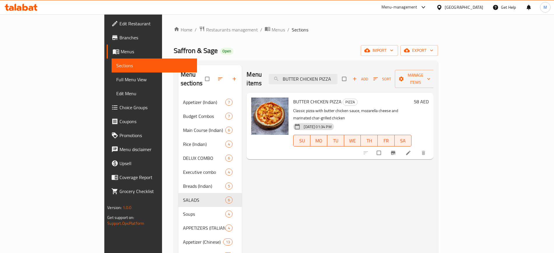
paste input "CHICKEN PASTA SALAD"
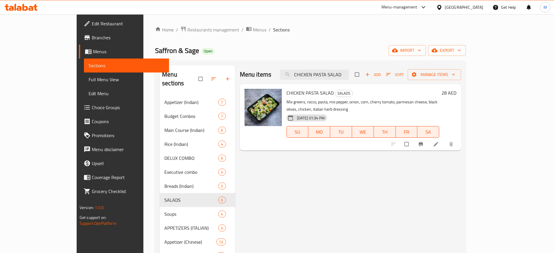
paste input "FATTOUSH"
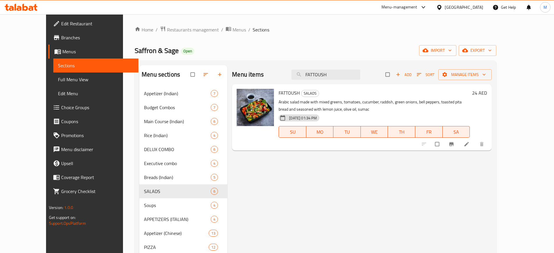
paste input "MEATBALL PIZZA"
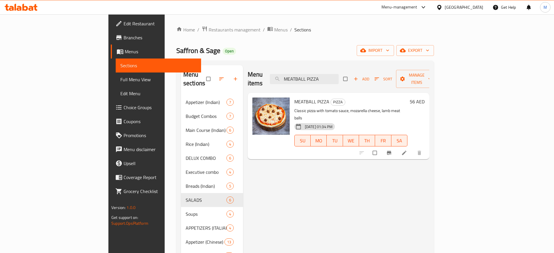
paste input "PASTA BARBERESCA (V)"
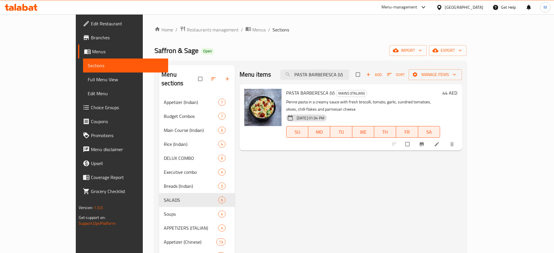
paste input "SALSA ROSA PAST"
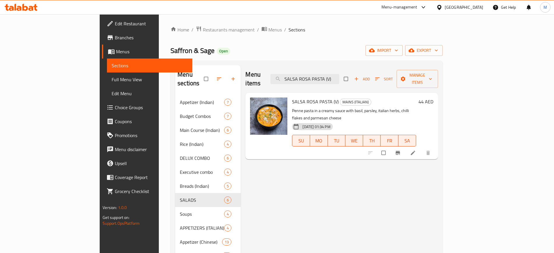
paste input "Choice Of Chicken Pasta With Garlic Bread - 2 Pieces"
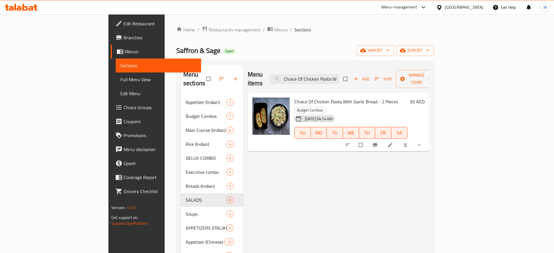
paste input "SICILIA PIZZA (V)"
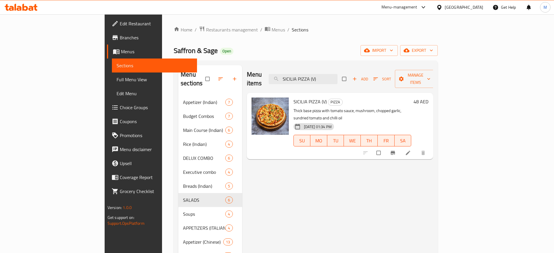
paste input "TABASCO"
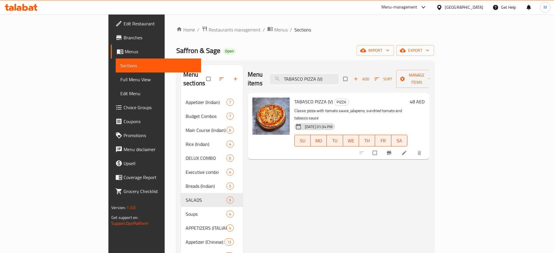
paste input "Choice Of Veg Pasta With Garlic Bread - 2 Pieces"
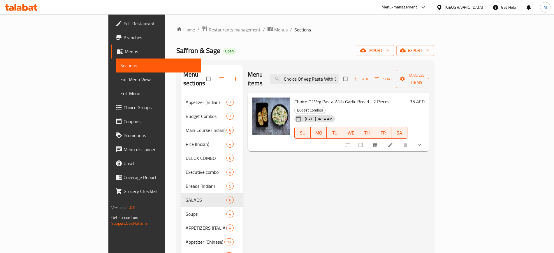
paste input "PESTO PASTA (V)"
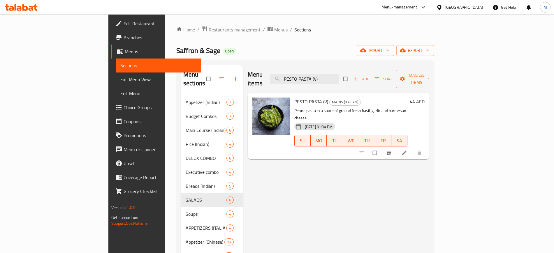
paste input "IZZ"
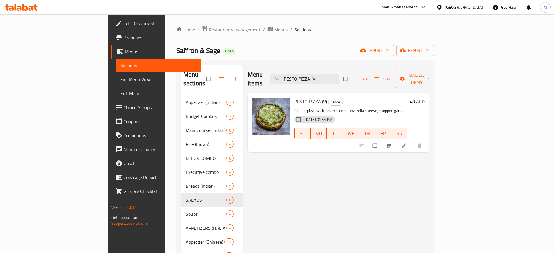
paste input "MEDITERRANEAN PIZZA"
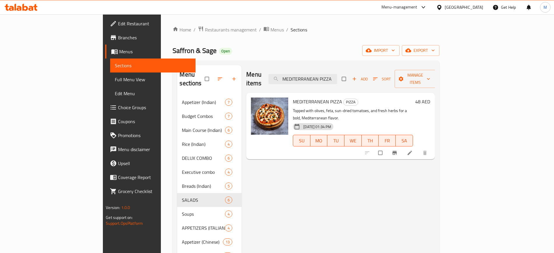
paste input "TRIPLE CHEEZE PIZZA (V)"
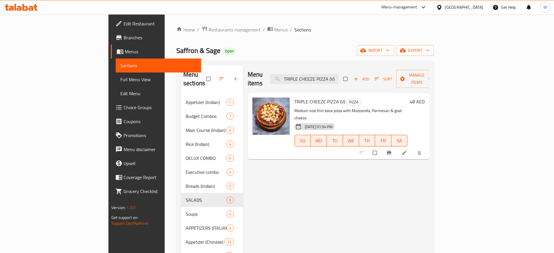
paste input "INSALATA DI AVOCADO - (Veggie Or Chicken Or Prawns"
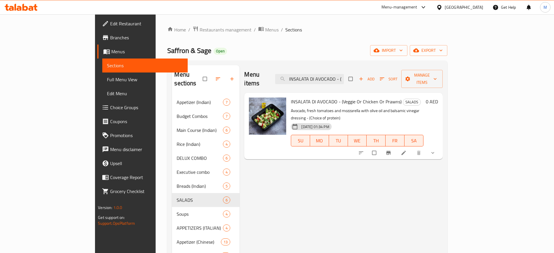
paste input "ARABIATTA PASTA PENNE (VEG Or CHIICKEN Or PRAWN"
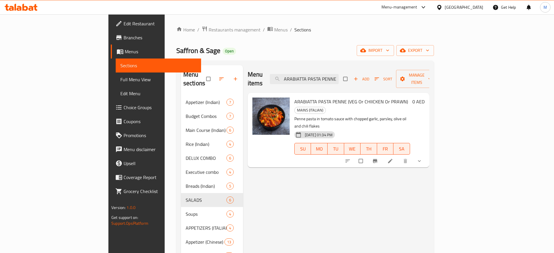
paste input "BRUSCHETTA AL POMODORO (2 Pieces"
paste input "LASAGANA (VEG Or CHICKEN Or LAMB"
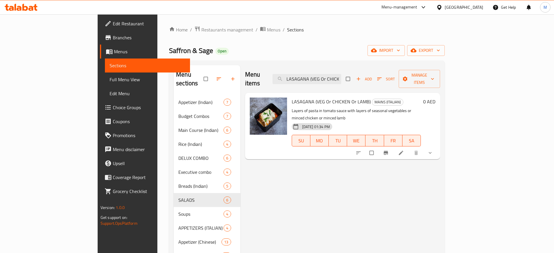
paste input "CEASAR SALAD - (VEGGIE Or CHICKEN Or SUPER"
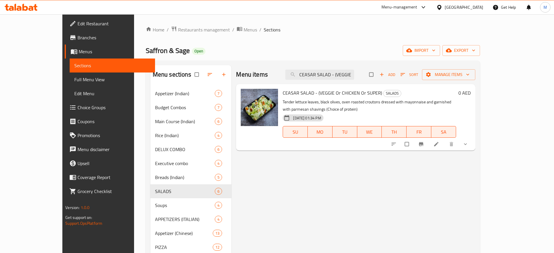
paste input "HICKEN OVERLOAD PIZZA"
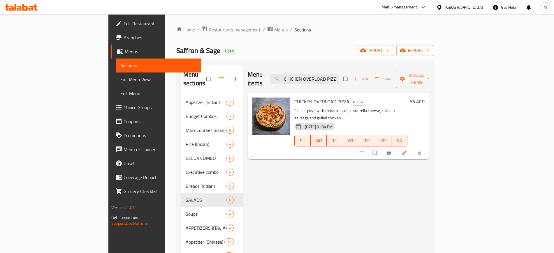
paste input "REAMY PASTA PENNE (VEG Or CHICKEN Or PRAWN)"
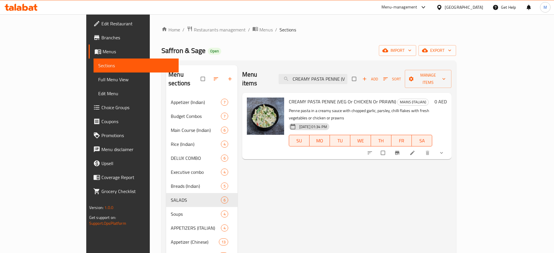
paste input "AVOCADO TOAST (2 Pieces"
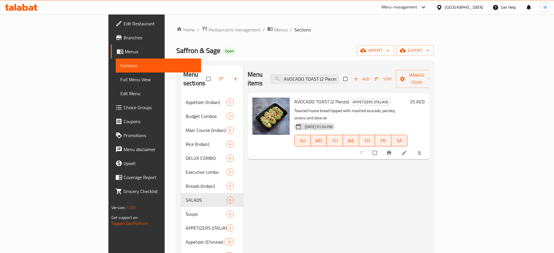
paste input "SAUTEED SALAD (VEGETABLES Or CHICKEN Or PRAWN"
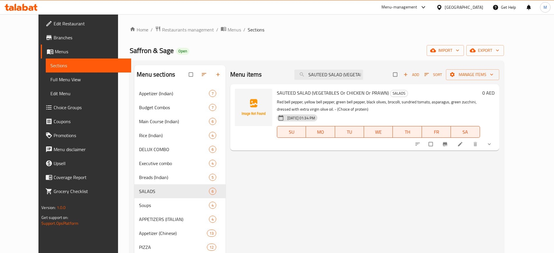
paste input "GARLIC BREAD (2 Pieces) + VEG CEASER SALAD WITH Choice of VEG PASTA + 1 X Soft …"
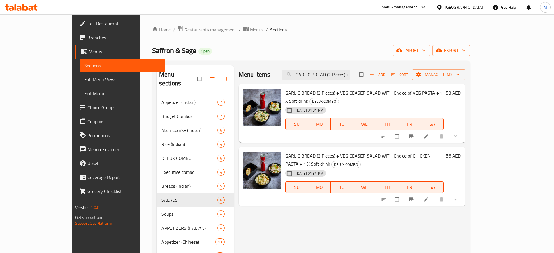
paste input "CHOICE OF CHICKEN GRAVY + Chicken Tikka (2 Pieces) + CHOICE OF DAL + Steam RICE…"
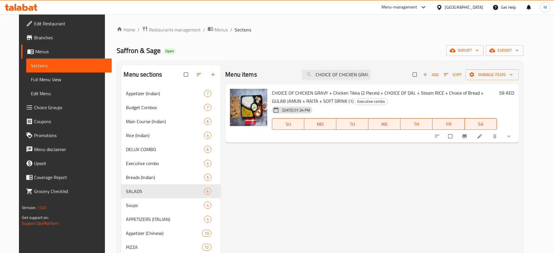
paste input "MARGHERITA PIZZA (V"
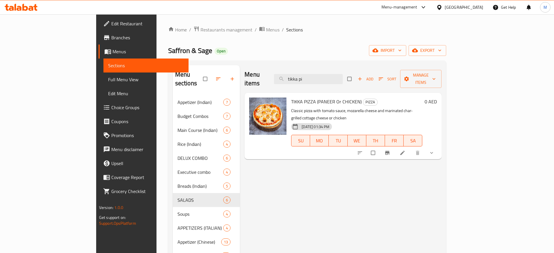
paste input "Prawn Schezwan"
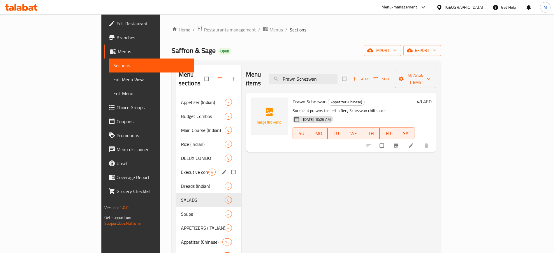
paste input "Spaghetti"
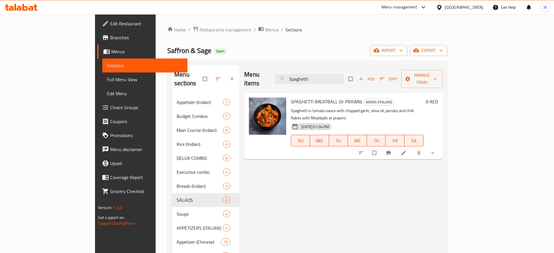
paste input "Mexic"
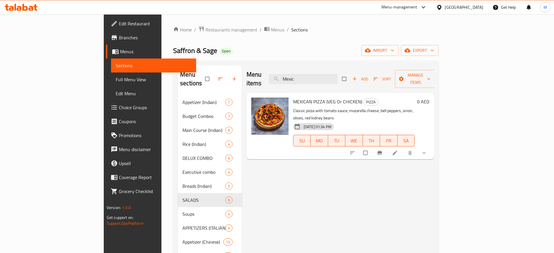
paste input "CHILLI CHEESE TOAST (2 Pieces)"
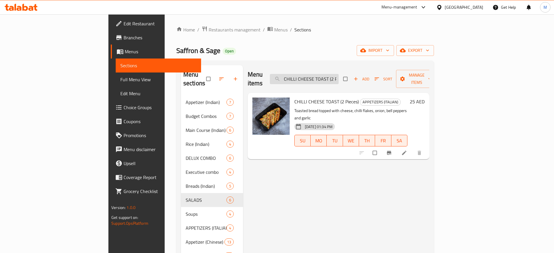
click at [335, 75] on input "CHILLI CHEESE TOAST (2 Pieces)" at bounding box center [304, 79] width 69 height 10
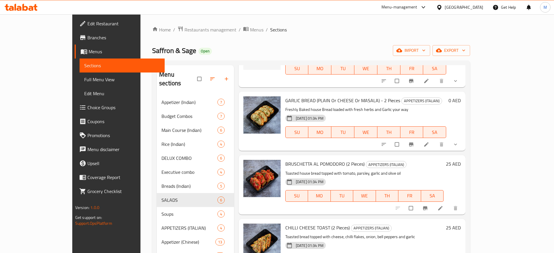
scroll to position [419, 0]
type input "garlic"
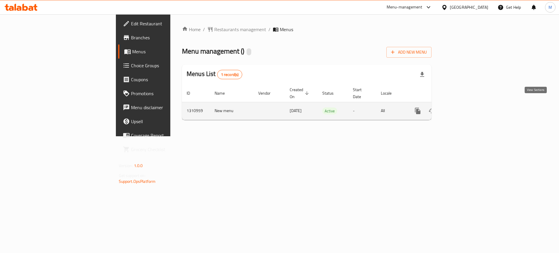
click at [463, 107] on icon "enhanced table" at bounding box center [459, 110] width 7 height 7
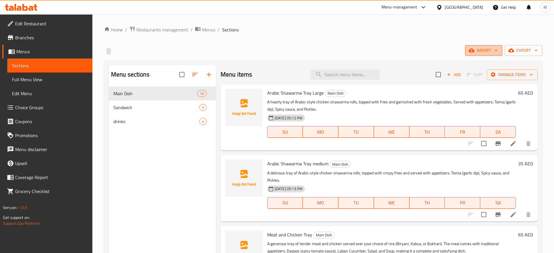
click at [473, 52] on icon "button" at bounding box center [471, 51] width 6 height 4
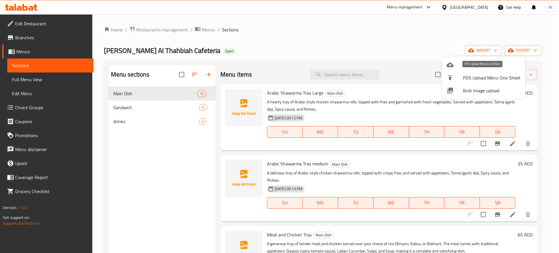
click at [469, 82] on li "POS Upload Menu One Sheet" at bounding box center [483, 77] width 83 height 13
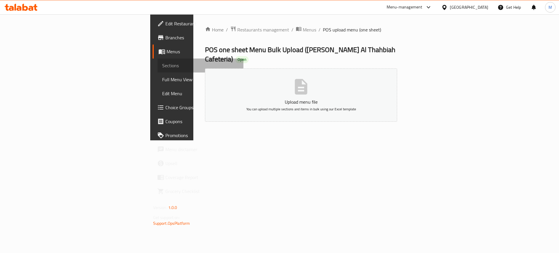
click at [162, 67] on span "Sections" at bounding box center [200, 65] width 77 height 7
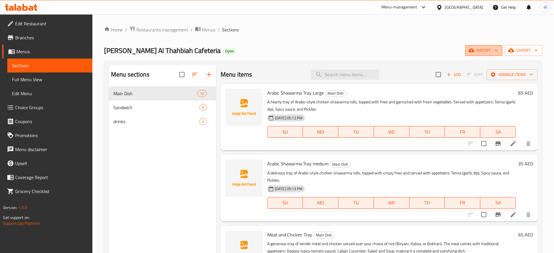
click at [483, 52] on span "import" at bounding box center [483, 50] width 28 height 7
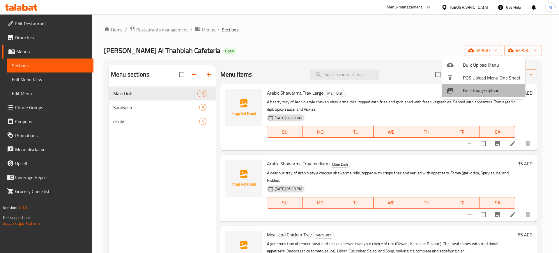
click at [488, 89] on span "Bulk Image upload" at bounding box center [492, 90] width 58 height 7
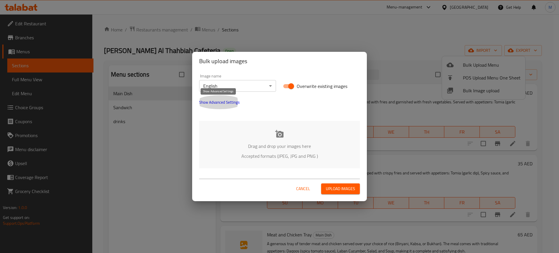
click at [231, 105] on span "Show Advanced Settings" at bounding box center [219, 102] width 40 height 7
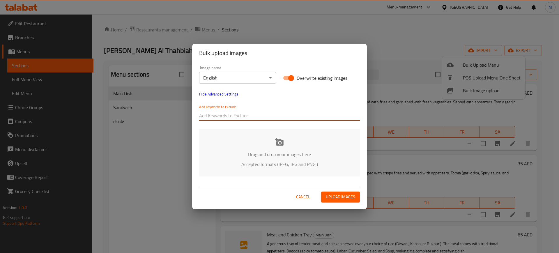
click at [239, 115] on input "text" at bounding box center [279, 115] width 161 height 9
paste input "_Kailash-"
type input "_Kailash-"
click at [263, 109] on div "Add Keywords to Exclude _Kailash-" at bounding box center [279, 113] width 161 height 16
click at [260, 115] on input "text" at bounding box center [295, 115] width 129 height 9
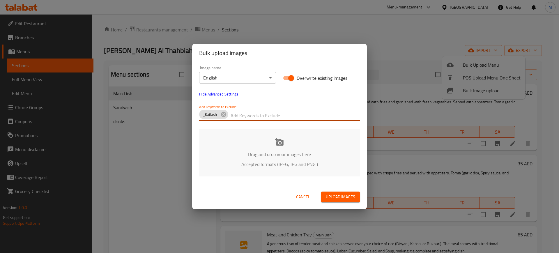
paste input "AlShawayahAlThahbiahCafeteria_"
type input "AlShawayahAlThahbiahCafeteria_"
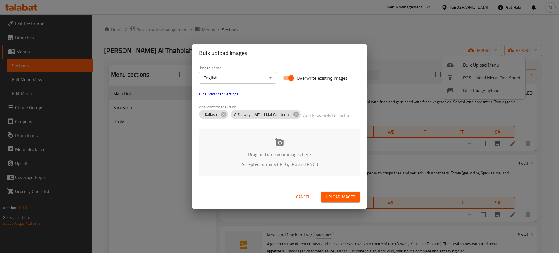
click at [228, 147] on div "Drag and drop your images here Accepted formats (JPEG, JPG and PNG )" at bounding box center [279, 152] width 161 height 47
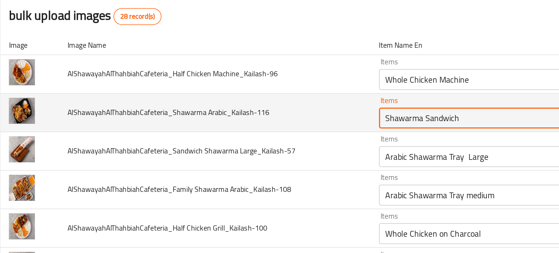
click at [239, 123] on Arabic_Kailash-116 "Shawarma Sandwich" at bounding box center [275, 124] width 110 height 8
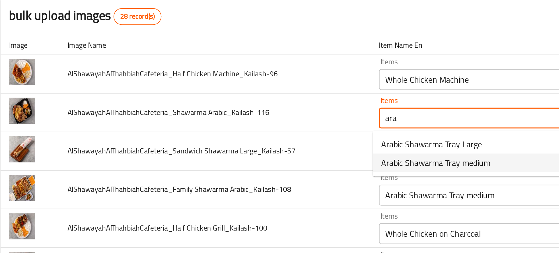
click at [229, 150] on span "Arabic Shawarma Tray medium" at bounding box center [250, 149] width 61 height 7
type Arabic_Kailash-116 "Arabic Shawarma Tray medium"
type Arabic_Kailash-116-ar "صينية شاورما عربية متوسطة"
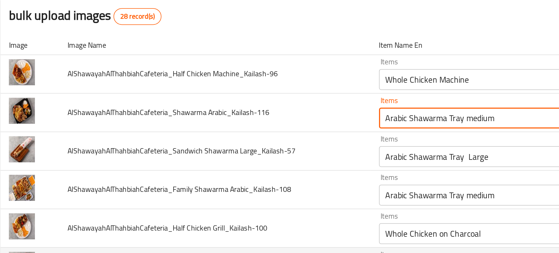
type Arabic_Kailash-116 "Arabic Shawarma Tray medium"
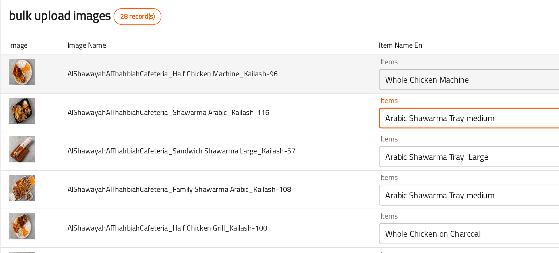
click at [243, 97] on div "Whole Chicken Machine Items" at bounding box center [284, 103] width 130 height 12
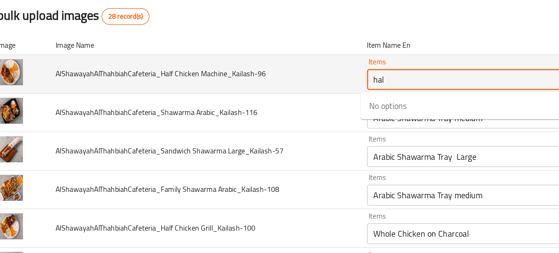
type Machine_Kailash-96 "half"
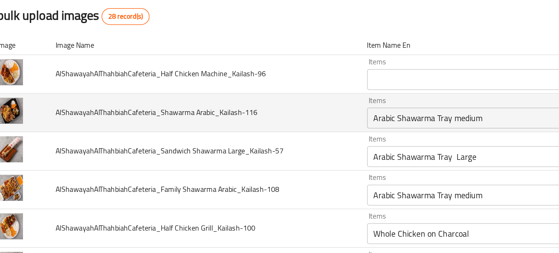
click at [208, 127] on td "AlShawayahAlThahbiahCafeteria_Shawarma Arabic_Kailash-116" at bounding box center [127, 122] width 174 height 22
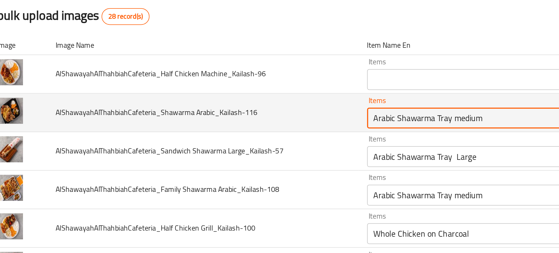
click at [238, 121] on Arabic_Kailash-116 "Arabic Shawarma Tray medium" at bounding box center [275, 124] width 110 height 8
click at [232, 128] on Arabic_Kailash-116 "Arabic Shawarma Tray medium" at bounding box center [275, 124] width 110 height 8
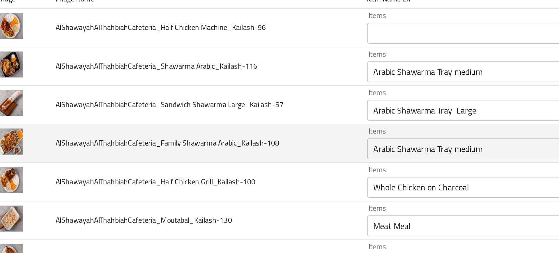
scroll to position [27, 0]
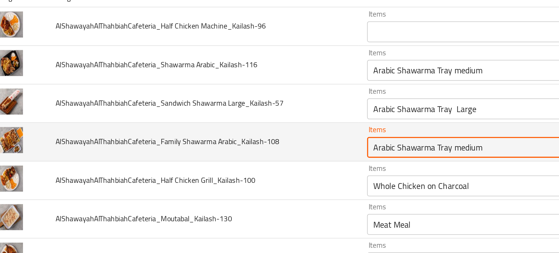
click at [250, 144] on Arabic_Kailash-108 "Arabic Shawarma Tray medium" at bounding box center [275, 141] width 110 height 8
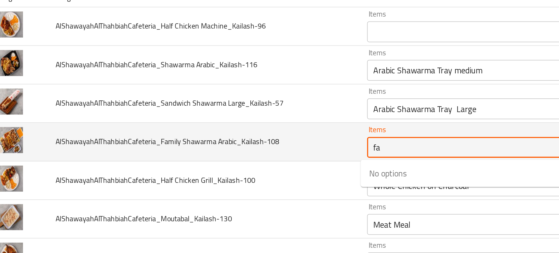
type Arabic_Kailash-108 "fa,"
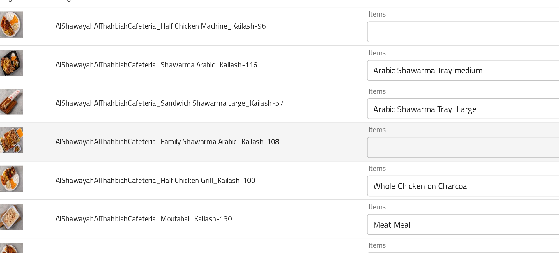
click at [204, 147] on td "AlShawayahAlThahbiahCafeteria_Family Shawarma Arabic_Kailash-108" at bounding box center [127, 138] width 174 height 22
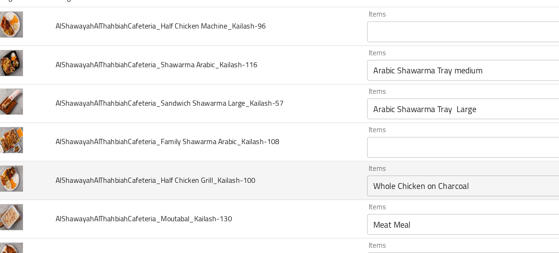
click at [178, 167] on td "AlShawayahAlThahbiahCafeteria_Half Chicken Grill_Kailash-100" at bounding box center [127, 160] width 174 height 22
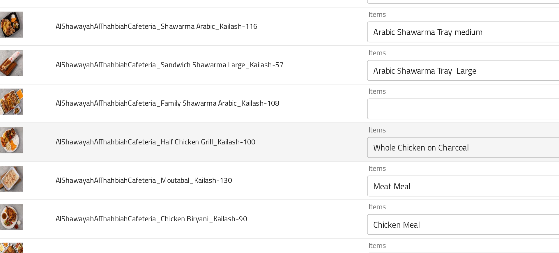
scroll to position [50, 0]
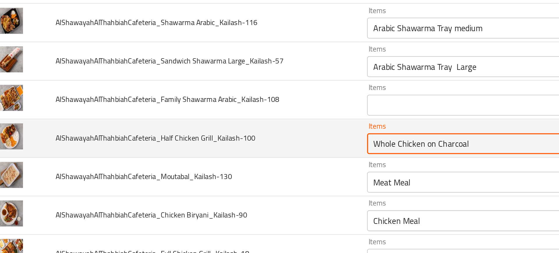
click at [261, 143] on Grill_Kailash-100 "Whole Chicken on Charcoal" at bounding box center [275, 139] width 110 height 8
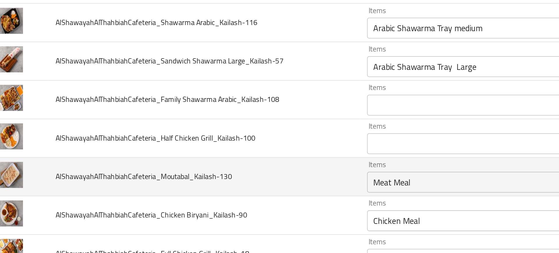
click at [214, 155] on td "Items Meat Meal Items" at bounding box center [285, 157] width 142 height 22
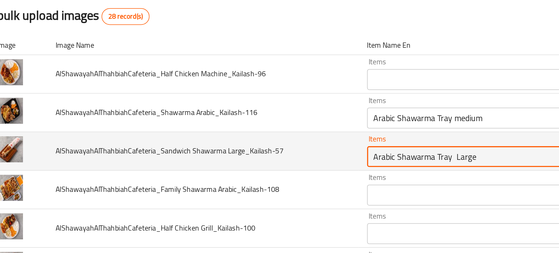
click at [233, 147] on Large_Kailash-57 "Arabic Shawarma Tray Large" at bounding box center [275, 146] width 110 height 8
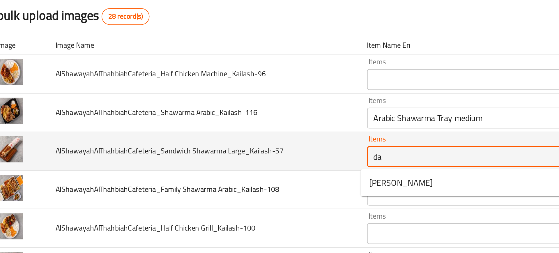
type Large_Kailash-57 "d"
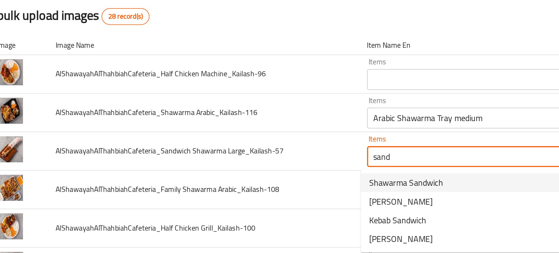
click at [221, 163] on span "Shawarma Sandwich" at bounding box center [240, 160] width 41 height 7
type Large_Kailash-57 "Shawarma Sandwich"
type Large_Kailash-57-ar "ساندويتش شاورما"
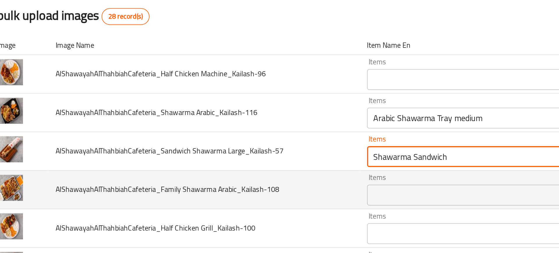
type Large_Kailash-57 "Shawarma Sandwich"
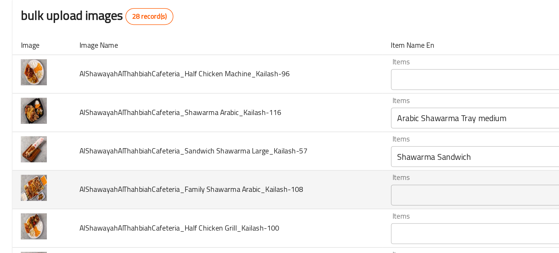
click at [137, 162] on span "AlShawayahAlThahbiahCafeteria_Family Shawarma Arabic_Kailash-108" at bounding box center [107, 164] width 125 height 8
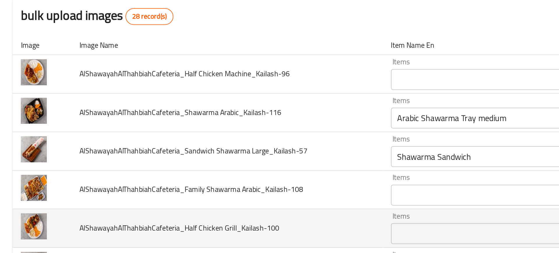
click at [175, 179] on td "AlShawayahAlThahbiahCafeteria_Half Chicken Grill_Kailash-100" at bounding box center [127, 186] width 174 height 22
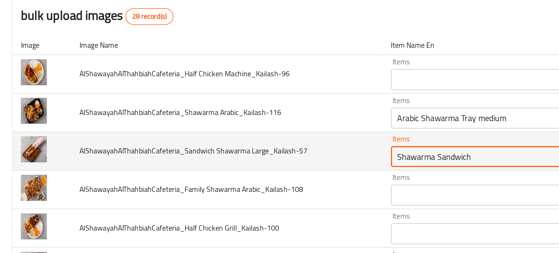
click at [229, 149] on Large_Kailash-57 "Shawarma Sandwich" at bounding box center [275, 146] width 110 height 8
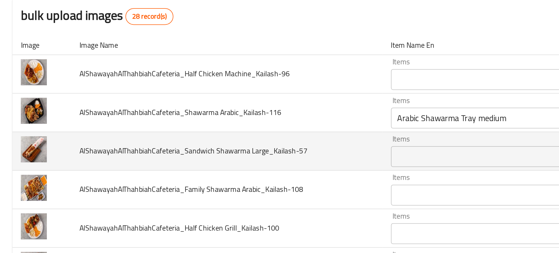
click at [195, 150] on td "AlShawayahAlThahbiahCafeteria_Sandwich Shawarma Large_Kailash-57" at bounding box center [127, 143] width 174 height 22
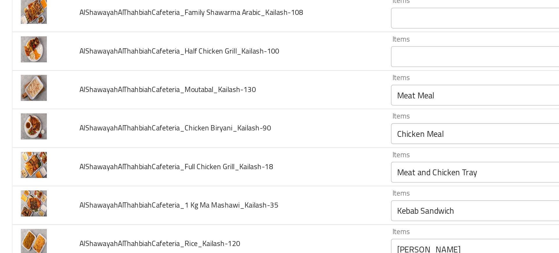
scroll to position [98, 0]
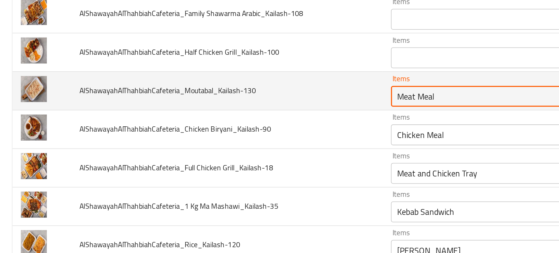
click at [232, 114] on input "Meat Meal" at bounding box center [275, 112] width 110 height 8
type input "m"
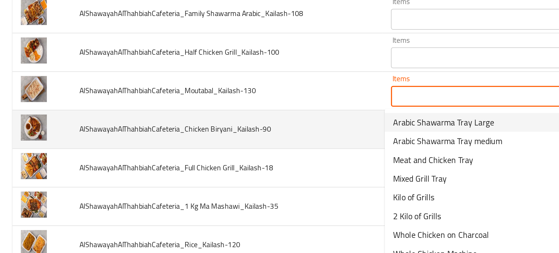
click at [196, 134] on td "AlShawayahAlThahbiahCafeteria_Chicken Biryani_Kailash-90" at bounding box center [127, 131] width 174 height 22
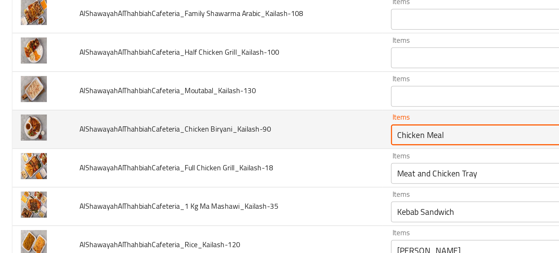
click at [239, 136] on Biryani_Kailash-90 "Chicken Meal" at bounding box center [275, 134] width 110 height 8
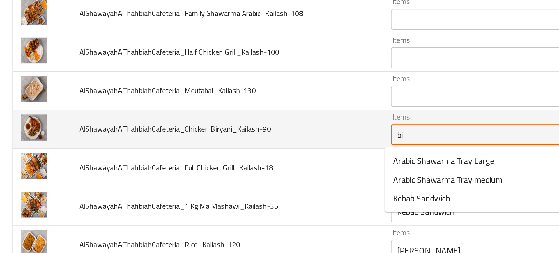
type Biryani_Kailash-90 "bir"
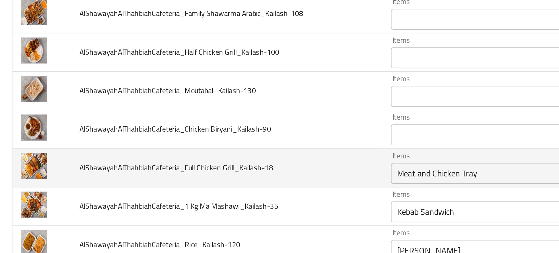
click at [189, 158] on td "AlShawayahAlThahbiahCafeteria_Full Chicken Grill_Kailash-18" at bounding box center [127, 153] width 174 height 22
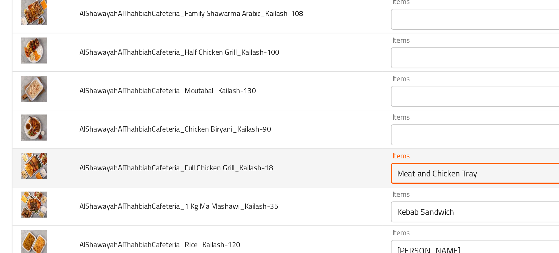
click at [223, 157] on Grill_Kailash-18 "Meat and Chicken Tray" at bounding box center [275, 155] width 110 height 8
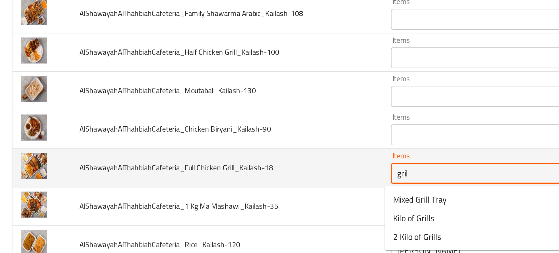
type Grill_Kailash-18 "grill"
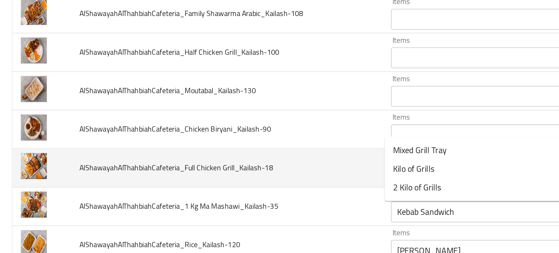
scroll to position [135, 0]
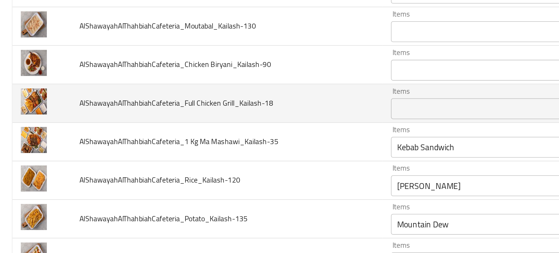
click at [208, 158] on td "AlShawayahAlThahbiahCafeteria_Rice_Kailash-120" at bounding box center [127, 160] width 174 height 22
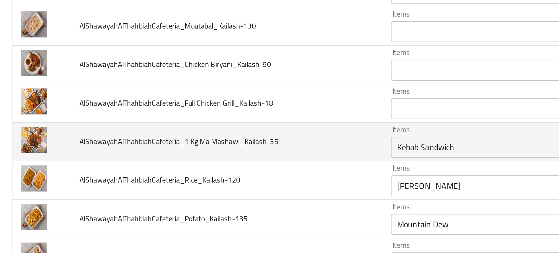
click at [228, 146] on div "Kebab Sandwich Items" at bounding box center [284, 141] width 130 height 12
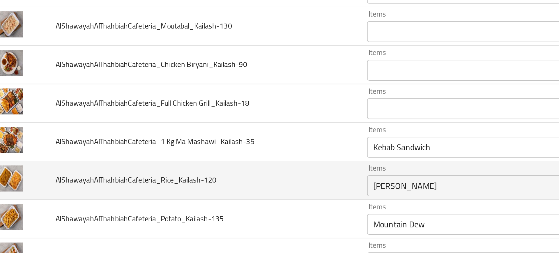
click at [183, 158] on td "AlShawayahAlThahbiahCafeteria_Rice_Kailash-120" at bounding box center [127, 160] width 174 height 22
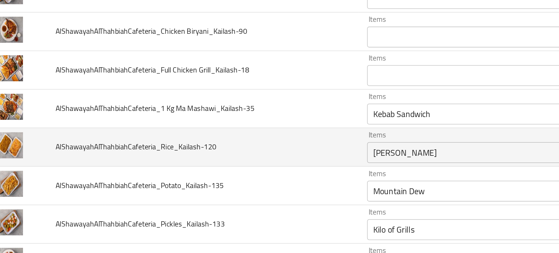
scroll to position [169, 0]
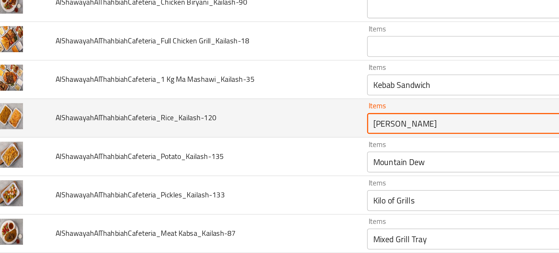
click at [223, 129] on input "Mirinda" at bounding box center [275, 127] width 110 height 8
type input "rice"
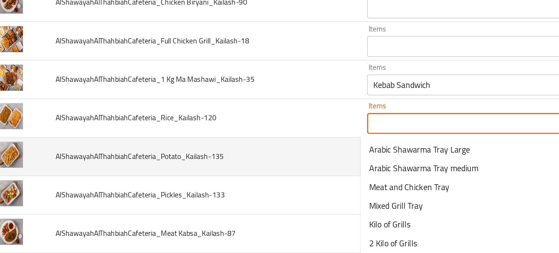
click at [183, 142] on td "AlShawayahAlThahbiahCafeteria_Potato_Kailash-135" at bounding box center [127, 146] width 174 height 22
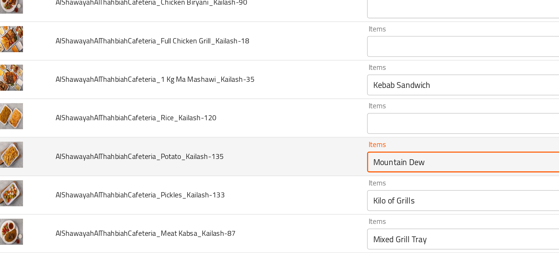
click at [233, 150] on input "Mountain Dew" at bounding box center [275, 149] width 110 height 8
type input "f"
type input "p"
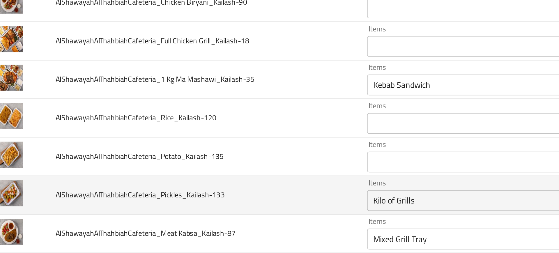
click at [190, 161] on td "AlShawayahAlThahbiahCafeteria_Pickles_Kailash-133" at bounding box center [127, 168] width 174 height 22
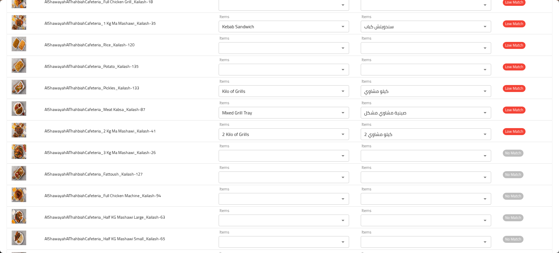
scroll to position [451, 0]
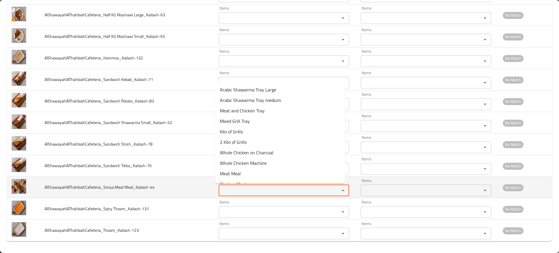
click at [230, 191] on Meal_Kailash-44 "Items" at bounding box center [275, 190] width 110 height 8
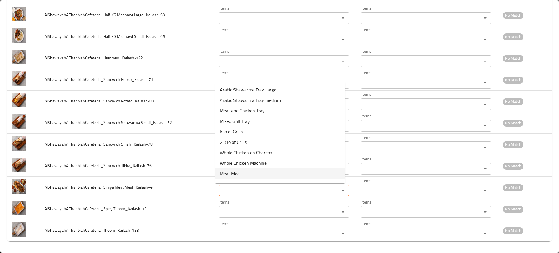
scroll to position [30, 0]
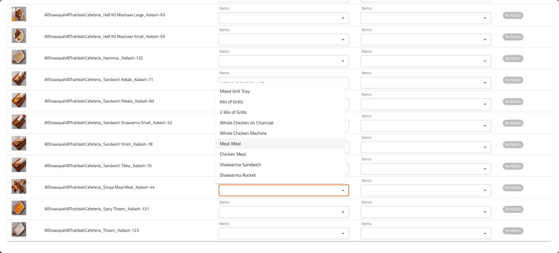
click at [241, 142] on span "Meat Meal" at bounding box center [230, 143] width 21 height 7
type Meal_Kailash-44 "Meat Meal"
type Meal_Kailash-44-ar "وجبة اللحم"
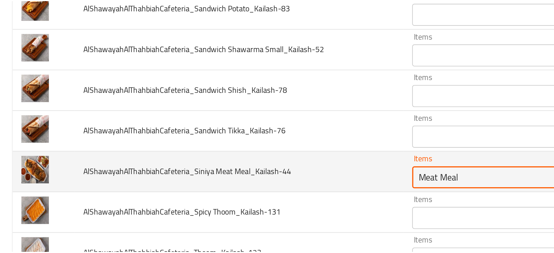
scroll to position [0, 0]
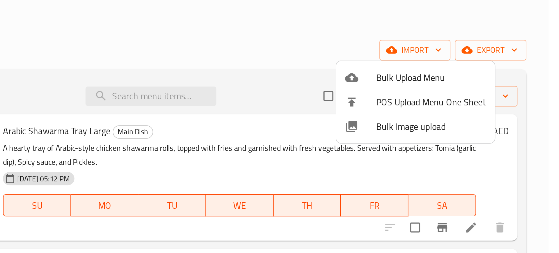
click at [373, 112] on div at bounding box center [279, 126] width 559 height 253
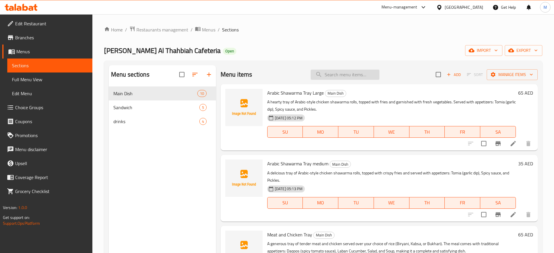
click at [365, 73] on input "search" at bounding box center [344, 75] width 69 height 10
paste input "Arabic Shawarma Tray medium"
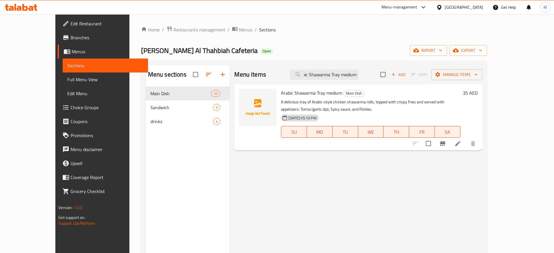
drag, startPoint x: 359, startPoint y: 73, endPoint x: 408, endPoint y: 79, distance: 48.7
click at [408, 79] on div "Menu items Arabic Shawarma Tray medium Add Sort Manage items" at bounding box center [358, 74] width 248 height 19
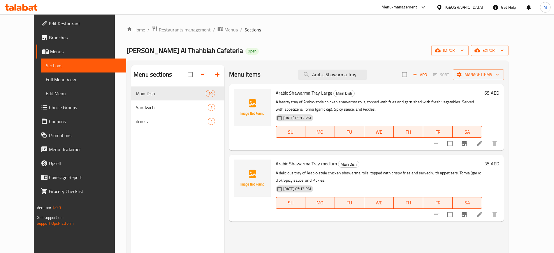
paste input "Shawarma Sandwich"
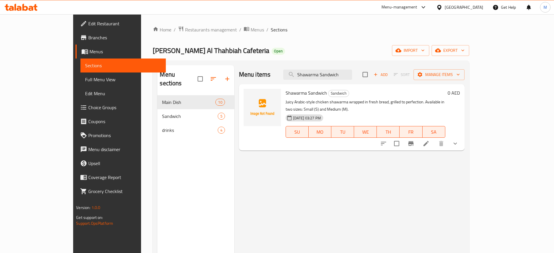
type input "Shawarma Sandwich"
click at [387, 140] on icon "sort-choices" at bounding box center [383, 143] width 7 height 7
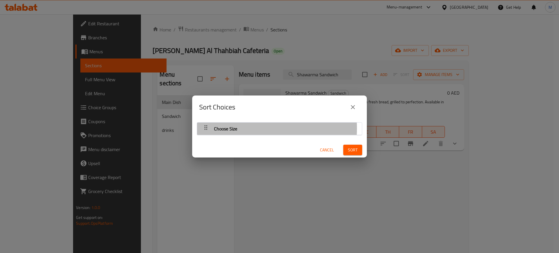
click at [221, 128] on span "Choose Size" at bounding box center [225, 128] width 23 height 9
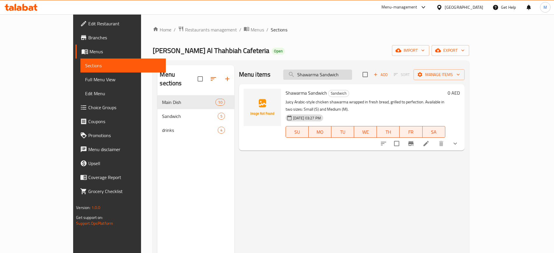
click at [327, 78] on input "Shawarma Sandwich" at bounding box center [317, 75] width 69 height 10
paste input "Meat Meal"
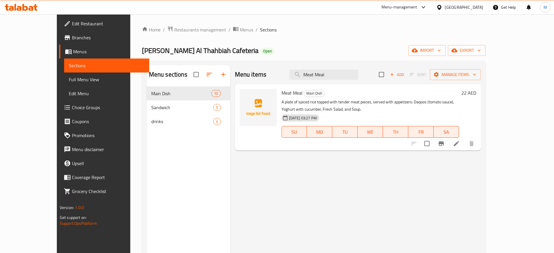
type input "Meat Meal"
click at [284, 166] on div "Menu items Meat Meal Add Sort Manage items Meat Meal Main Dish A plate of spice…" at bounding box center [355, 191] width 251 height 253
click at [231, 163] on div "Menu items Meat Meal Add Sort Manage items Meat Meal Main Dish A plate of spice…" at bounding box center [355, 191] width 251 height 253
